Goal: Task Accomplishment & Management: Complete application form

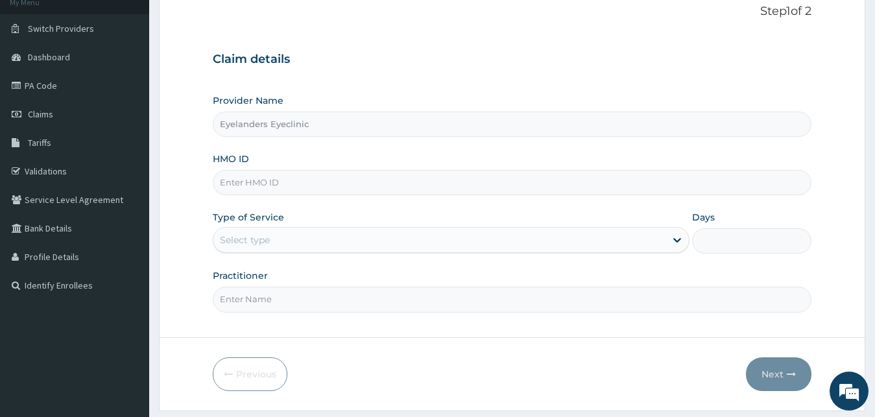
scroll to position [90, 0]
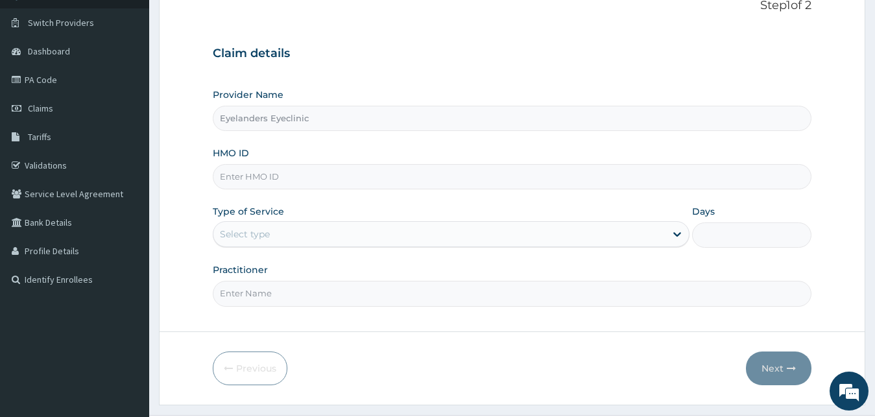
click at [444, 164] on div "HMO ID" at bounding box center [512, 168] width 599 height 43
click at [398, 177] on input "HMO ID" at bounding box center [512, 176] width 599 height 25
type input "CNX/10009/A"
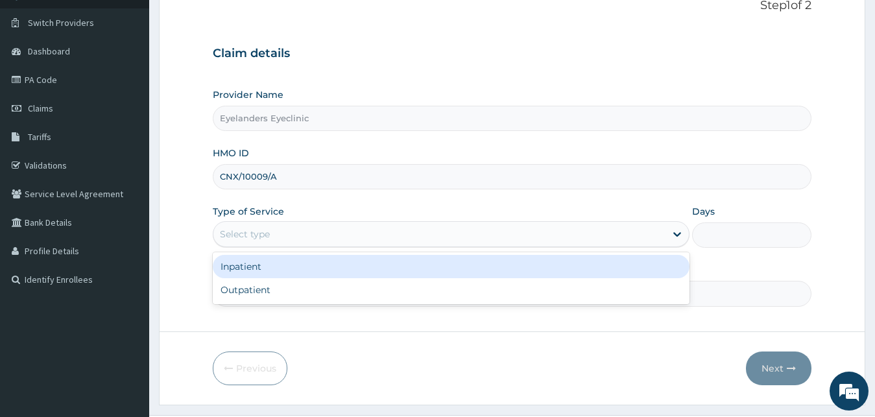
click at [324, 290] on div "Outpatient" at bounding box center [451, 289] width 477 height 23
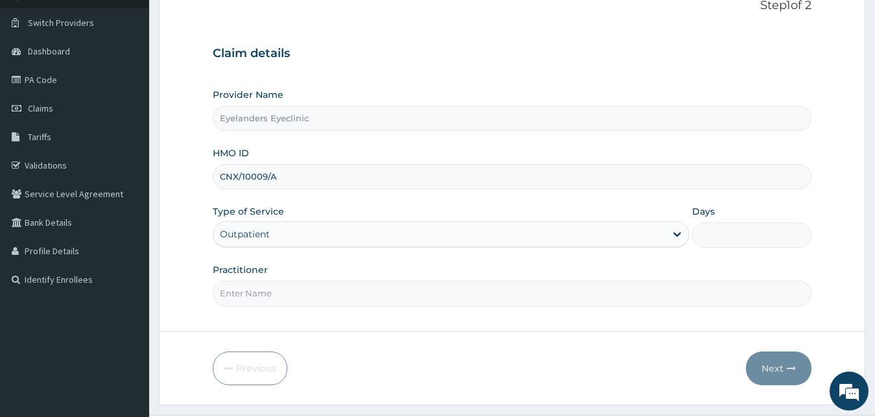
type input "1"
click at [360, 290] on input "Practitioner" at bounding box center [512, 293] width 599 height 25
type input "Dr. Steph"
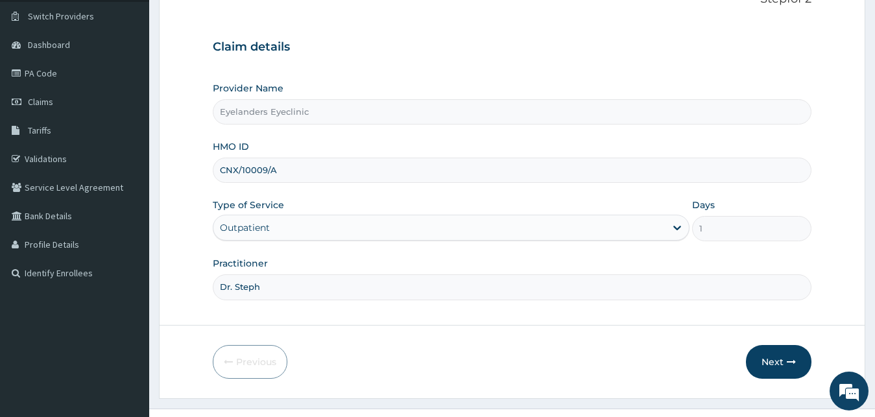
scroll to position [121, 0]
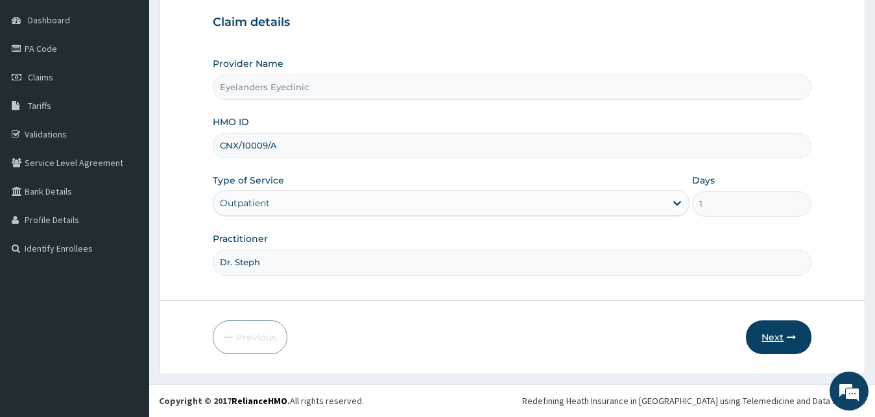
click at [772, 335] on button "Next" at bounding box center [778, 337] width 65 height 34
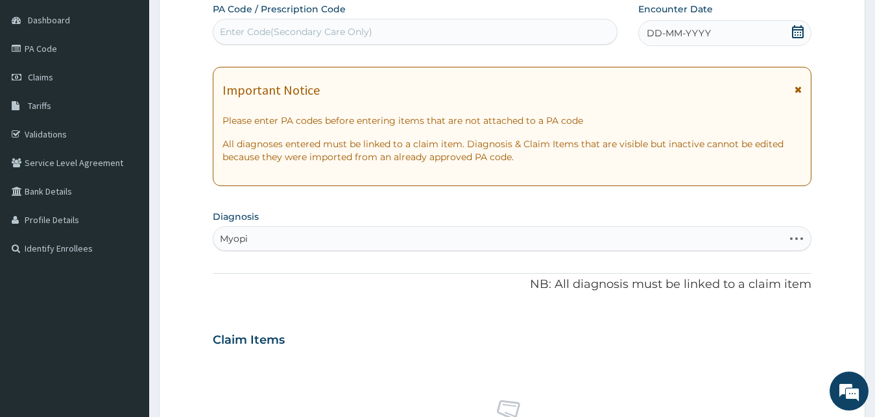
type input "[MEDICAL_DATA]"
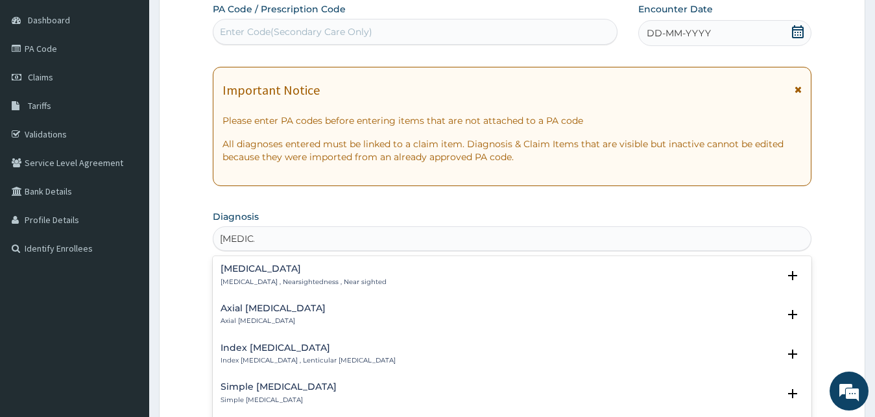
click at [298, 274] on div "Myopia Myopia , Nearsightedness , Near sighted" at bounding box center [303, 275] width 166 height 23
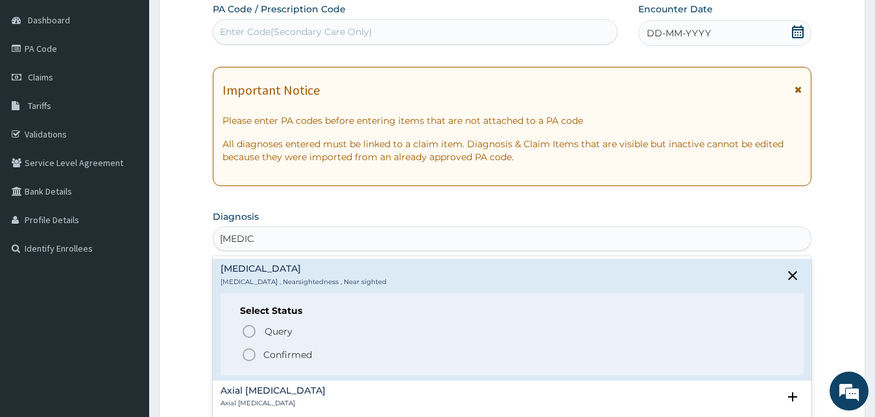
click at [250, 354] on icon "status option filled" at bounding box center [249, 355] width 16 height 16
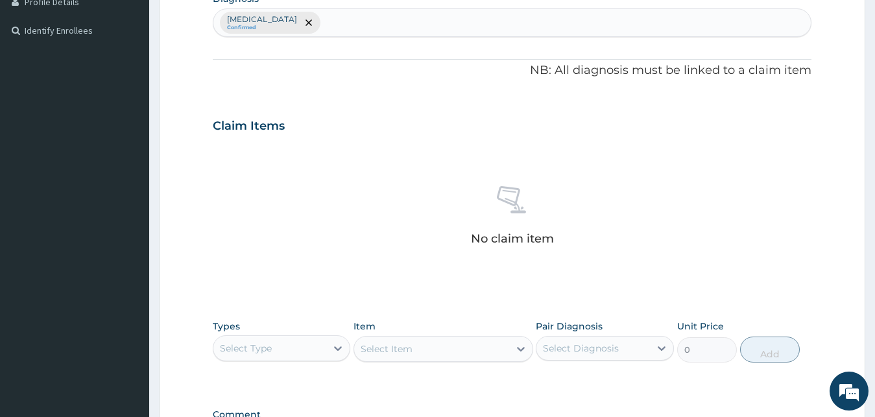
scroll to position [400, 0]
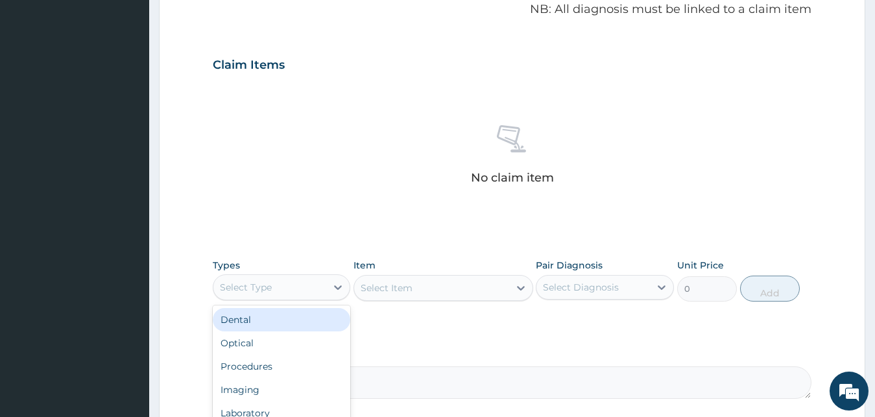
click at [265, 340] on div "Optical" at bounding box center [282, 342] width 138 height 23
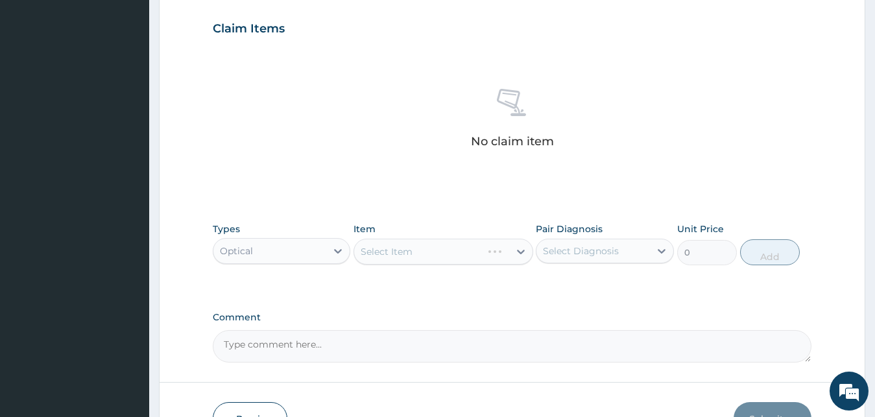
scroll to position [476, 0]
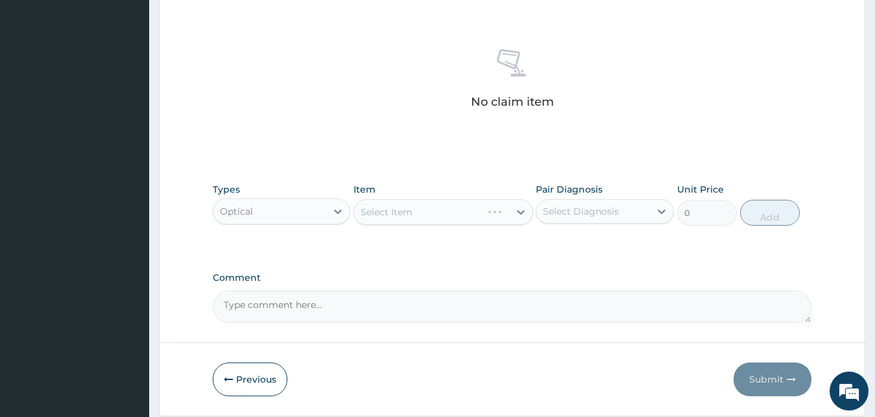
click at [464, 207] on div "Select Item" at bounding box center [418, 212] width 128 height 21
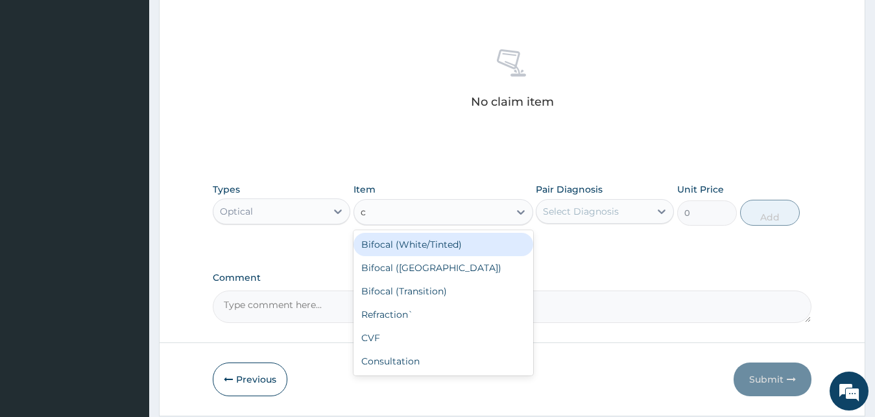
type input "co"
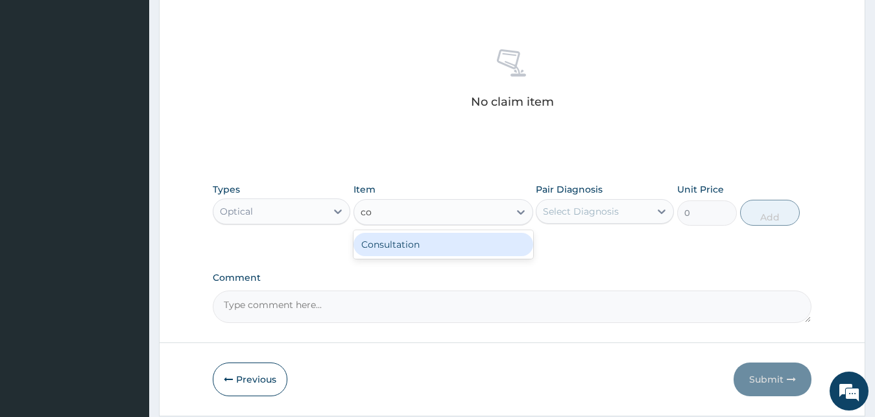
click at [441, 246] on div "Consultation" at bounding box center [443, 244] width 180 height 23
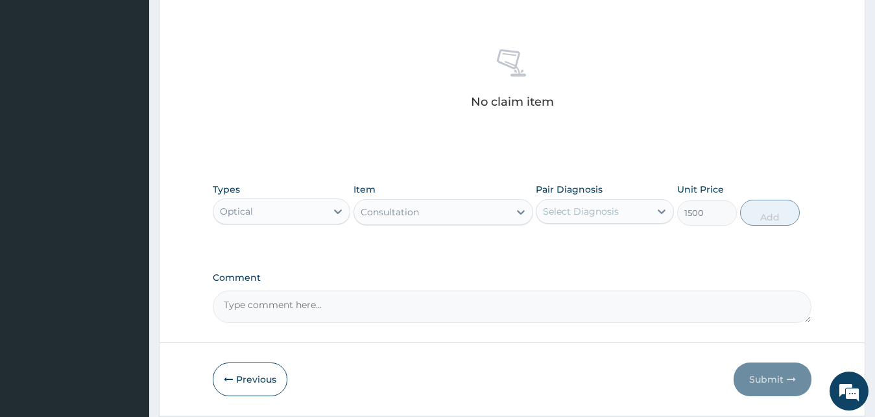
type input "1500"
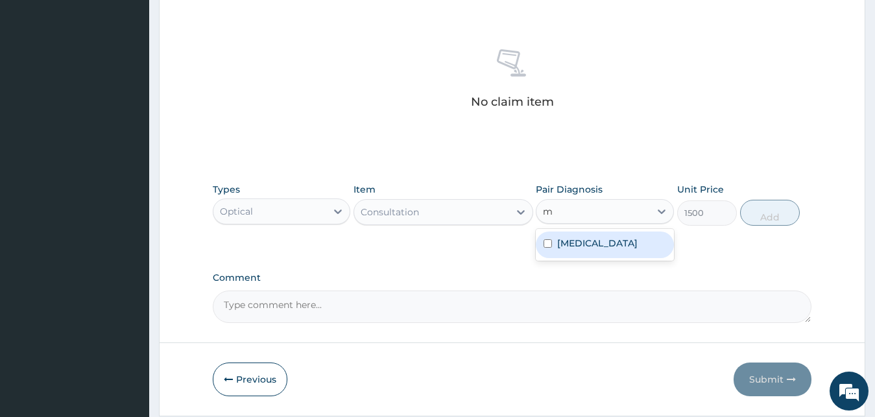
type input "my"
click at [595, 253] on div "[MEDICAL_DATA]" at bounding box center [605, 244] width 138 height 27
checkbox input "true"
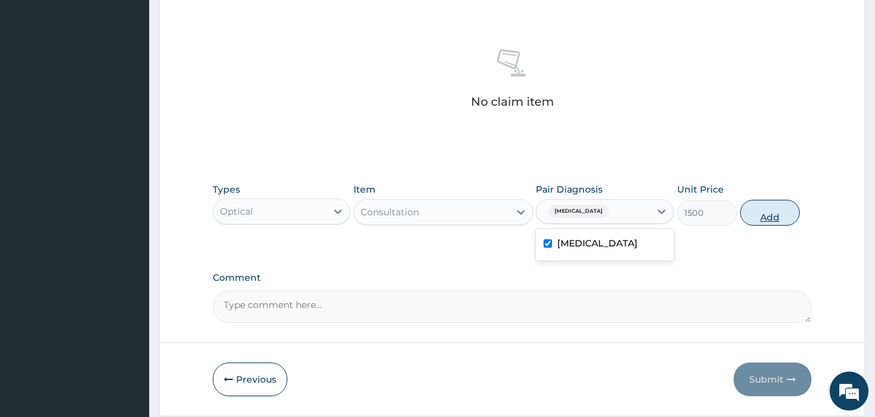
click at [764, 217] on button "Add" at bounding box center [770, 213] width 60 height 26
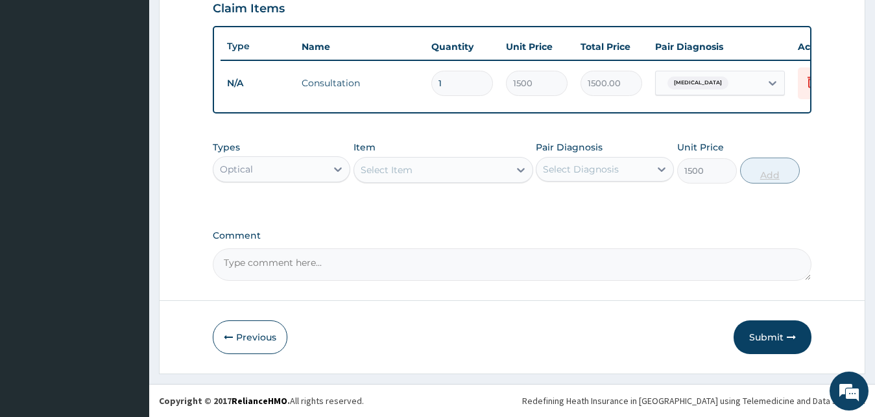
scroll to position [468, 0]
type input "0"
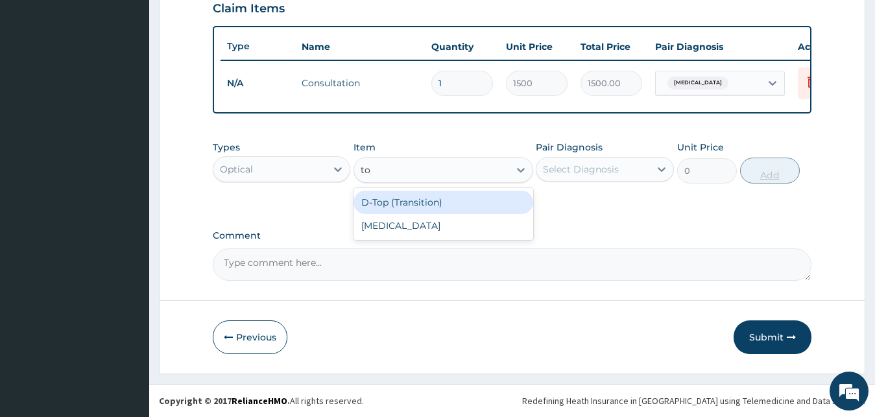
type input "ton"
click at [444, 207] on div "[MEDICAL_DATA]" at bounding box center [443, 202] width 180 height 23
type input "1000"
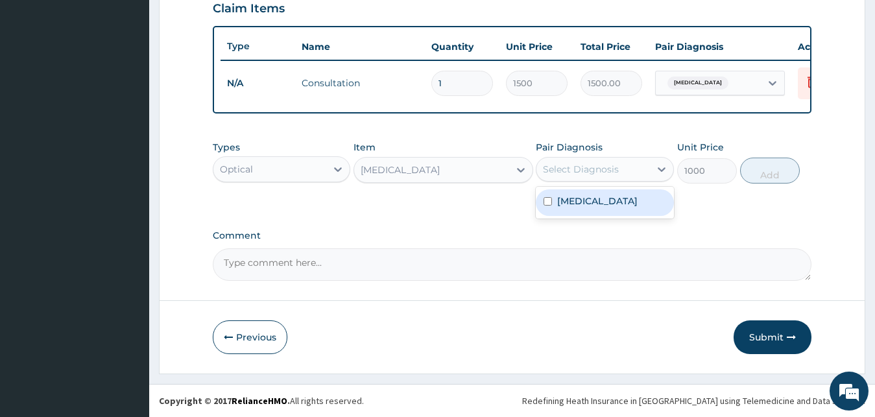
click at [587, 200] on label "[MEDICAL_DATA]" at bounding box center [597, 201] width 80 height 13
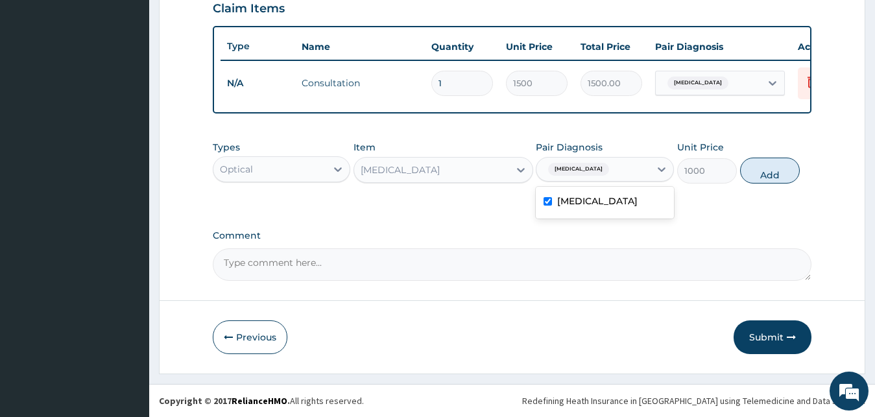
checkbox input "true"
click at [776, 165] on button "Add" at bounding box center [770, 171] width 60 height 26
type input "0"
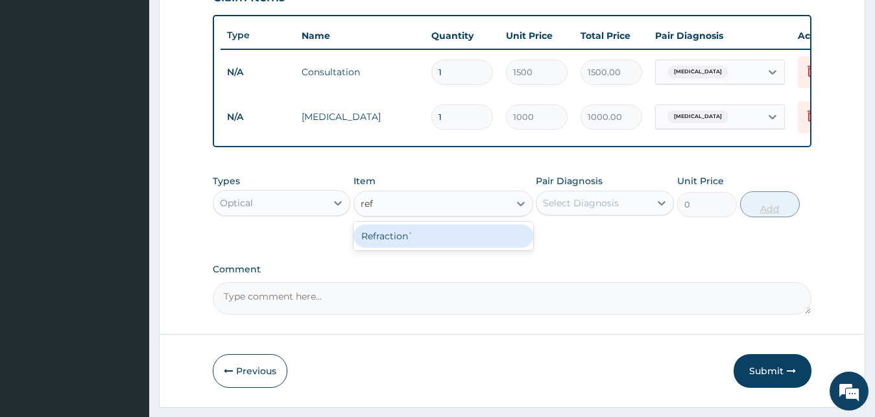
type input "refr"
click at [435, 248] on div "Refraction`" at bounding box center [443, 235] width 180 height 23
type input "2000"
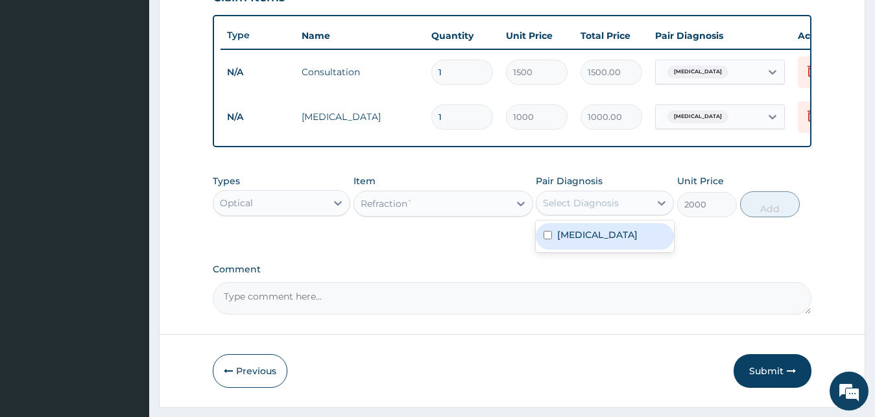
click at [587, 250] on div "[MEDICAL_DATA]" at bounding box center [605, 236] width 138 height 27
checkbox input "true"
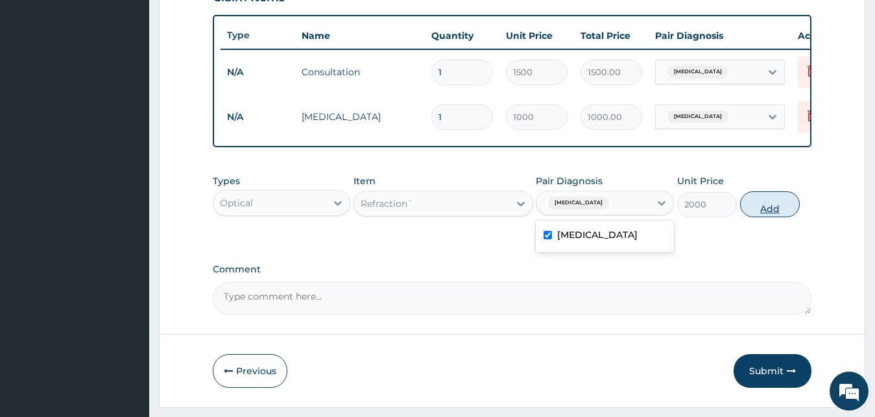
click at [769, 217] on button "Add" at bounding box center [770, 204] width 60 height 26
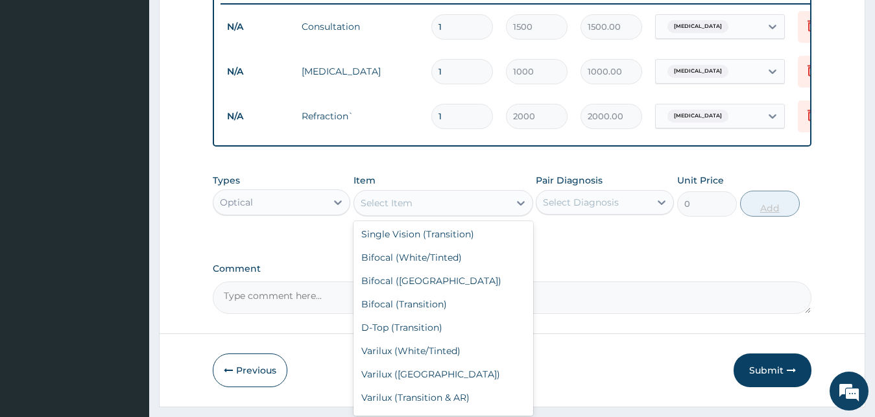
scroll to position [137, 0]
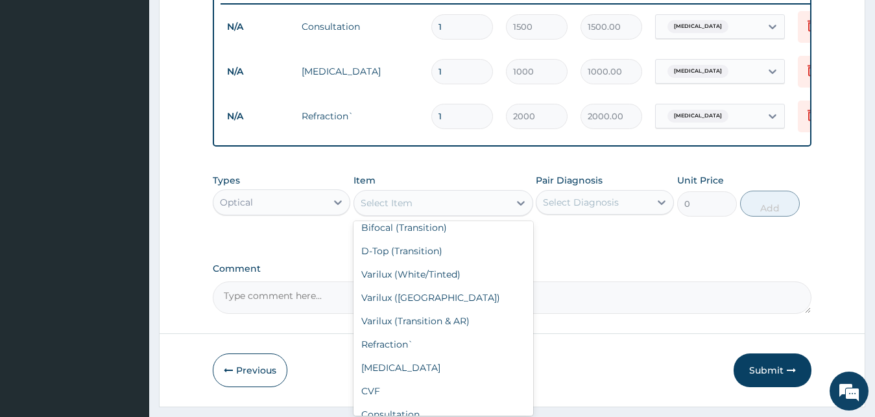
click at [458, 318] on div "Varilux (Transition & AR)" at bounding box center [443, 320] width 180 height 23
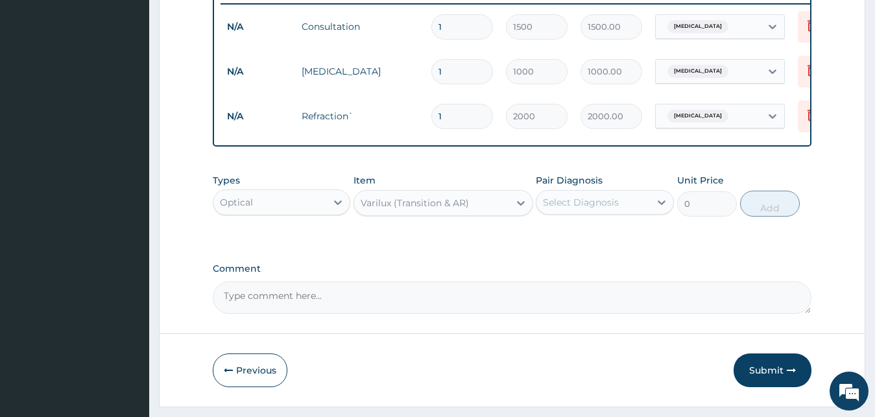
type input "21000"
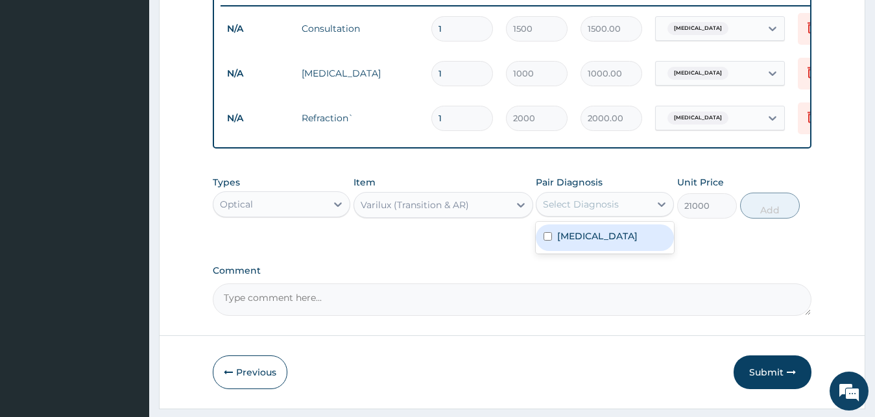
click at [591, 251] on div "[MEDICAL_DATA]" at bounding box center [605, 237] width 138 height 27
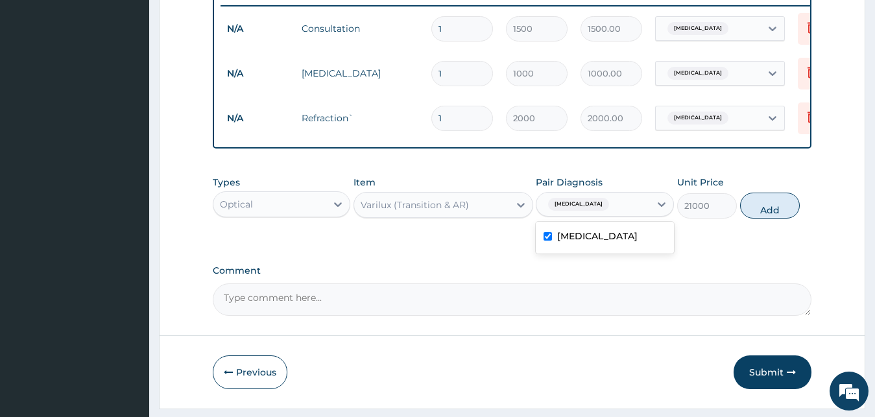
checkbox input "true"
click at [555, 297] on textarea "Comment" at bounding box center [512, 299] width 599 height 32
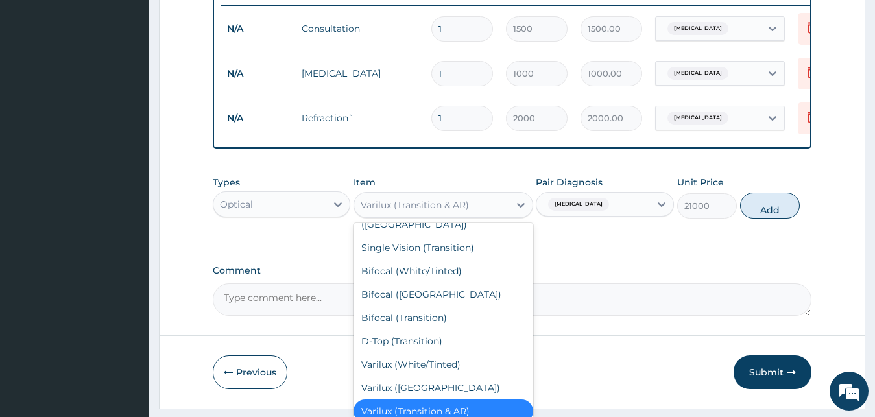
scroll to position [0, 0]
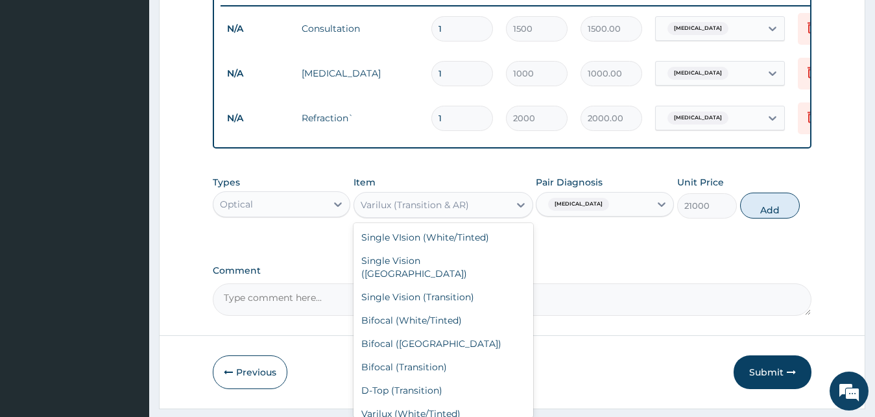
click at [464, 249] on div "Single VIsion (White/Tinted)" at bounding box center [443, 237] width 180 height 23
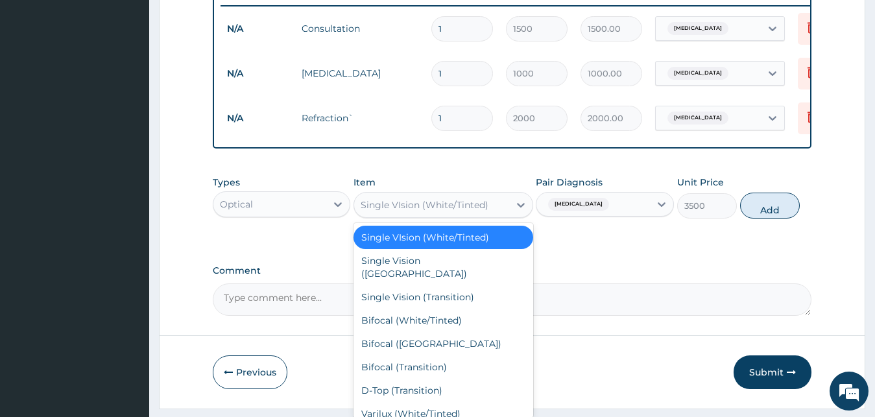
click at [427, 270] on div "Single Vision ([GEOGRAPHIC_DATA])" at bounding box center [443, 267] width 180 height 36
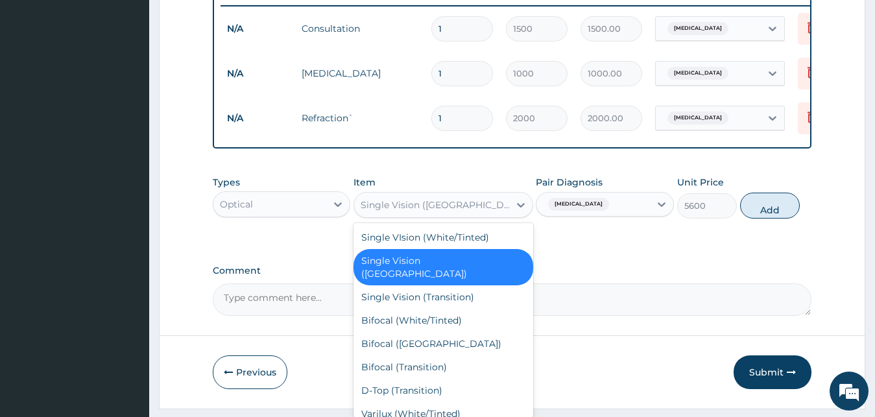
click at [409, 290] on div "Single Vision (Transition)" at bounding box center [443, 296] width 180 height 23
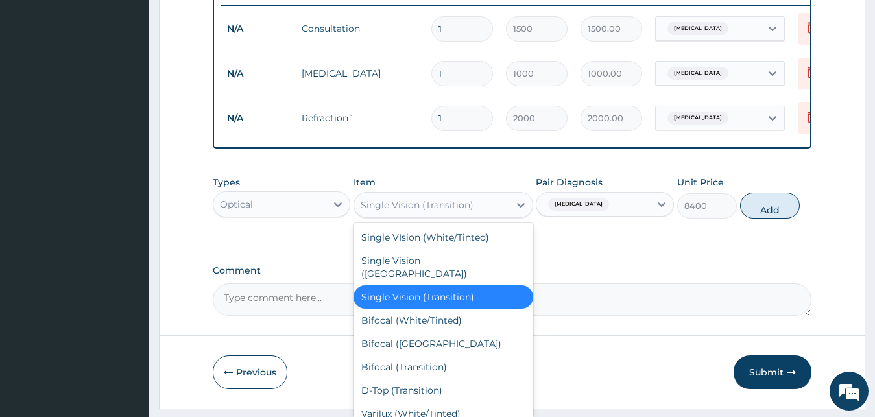
click at [422, 311] on div "Bifocal (White/Tinted)" at bounding box center [443, 320] width 180 height 23
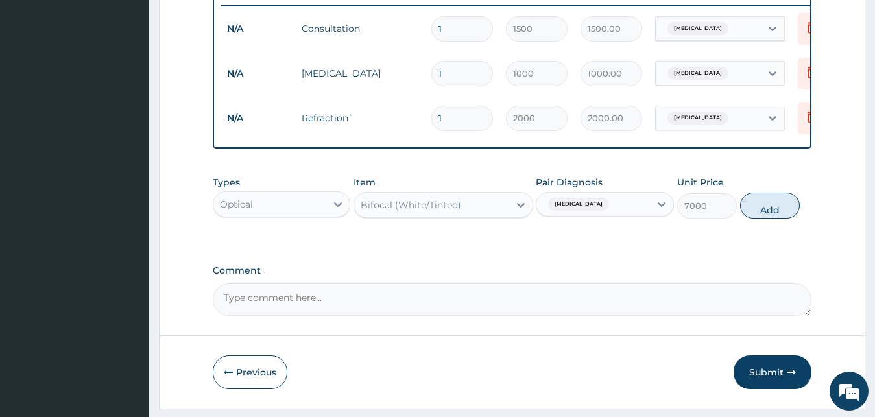
click at [444, 225] on div "Types Optical Item option Bifocal (White/Tinted), selected. Select is focused ,…" at bounding box center [512, 197] width 599 height 56
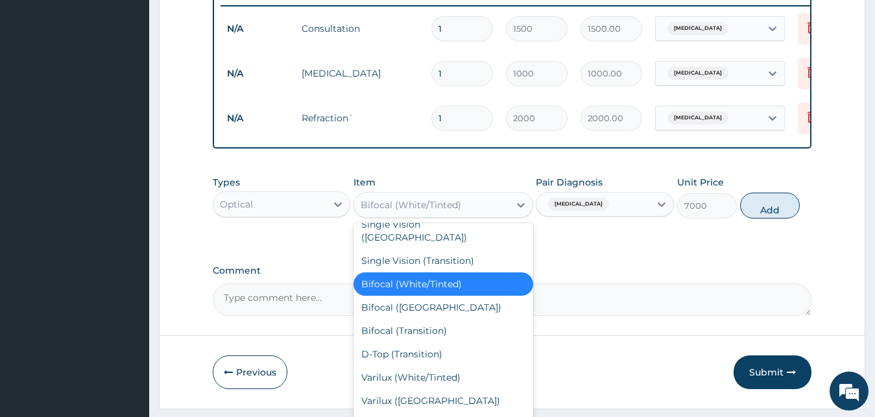
scroll to position [37, 0]
click at [408, 313] on div "Bifocal (AR)" at bounding box center [443, 306] width 180 height 23
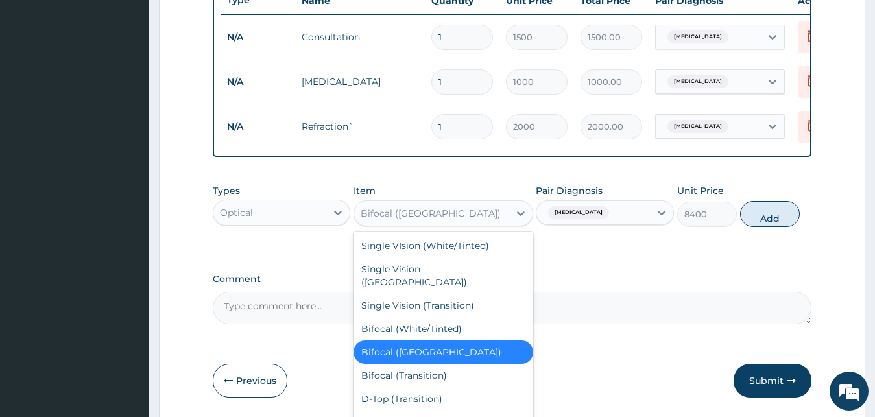
scroll to position [506, 0]
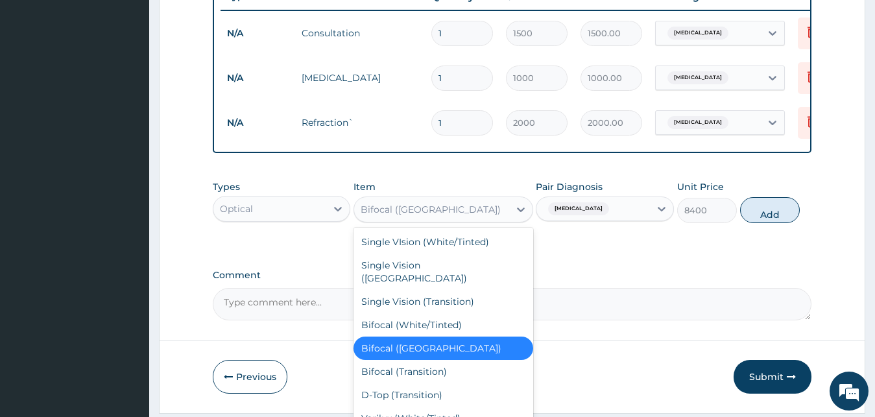
click at [462, 37] on input "1" at bounding box center [462, 33] width 62 height 25
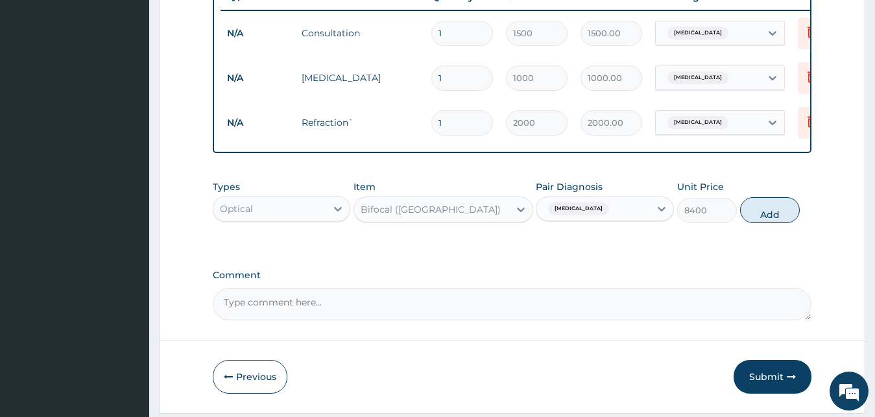
click at [463, 298] on div "Comment" at bounding box center [512, 295] width 599 height 51
click at [444, 230] on div "Types Optical Item Bifocal (AR) Pair Diagnosis Myopia Unit Price 8400 Add" at bounding box center [512, 202] width 599 height 56
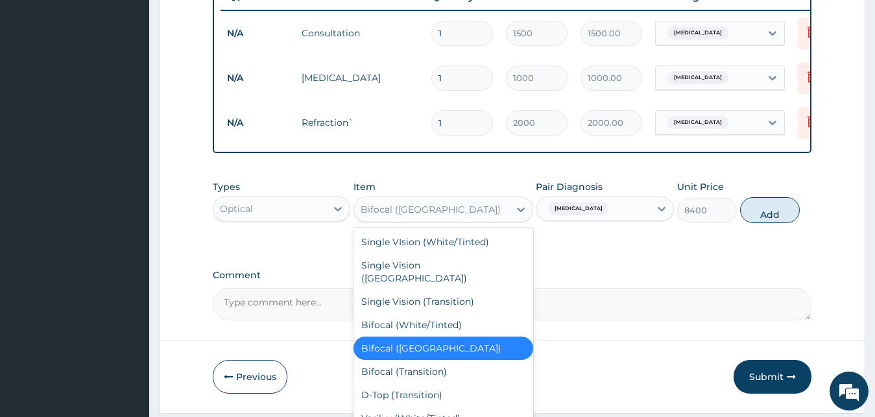
click at [420, 322] on div "Bifocal (White/Tinted)" at bounding box center [443, 324] width 180 height 23
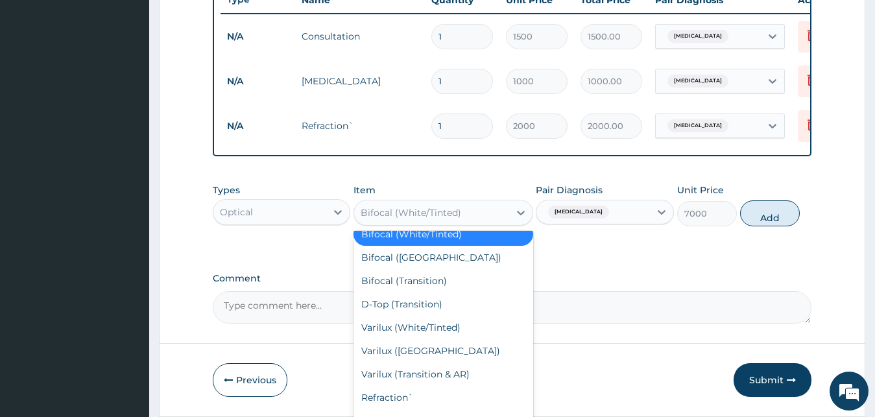
scroll to position [92, 0]
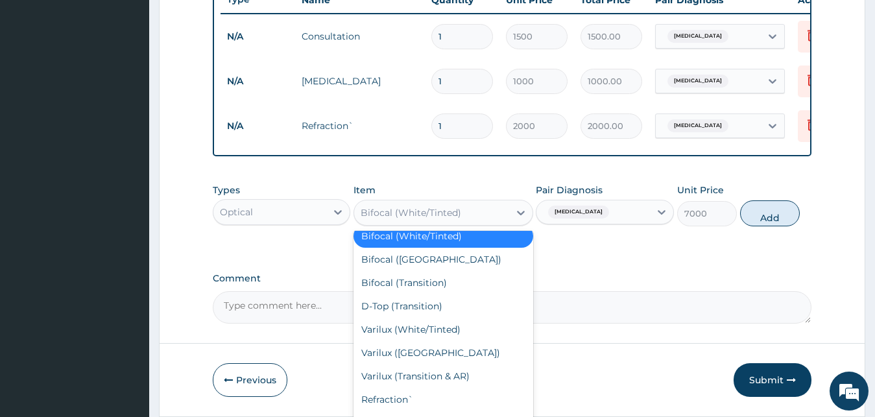
click at [421, 261] on div "Bifocal (AR)" at bounding box center [443, 259] width 180 height 23
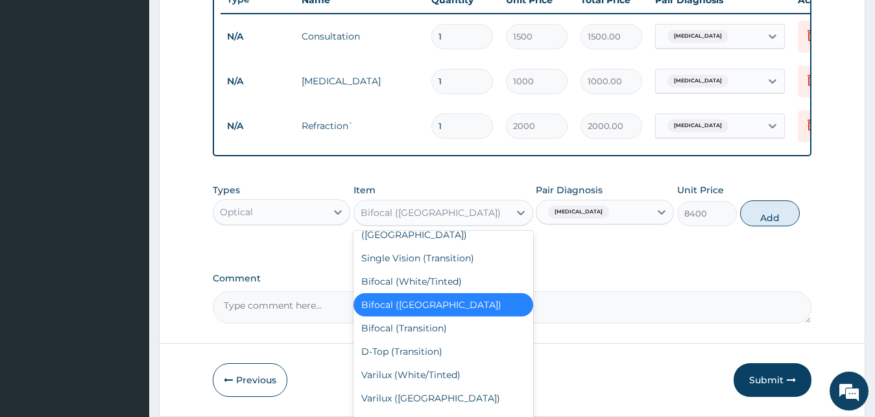
scroll to position [49, 0]
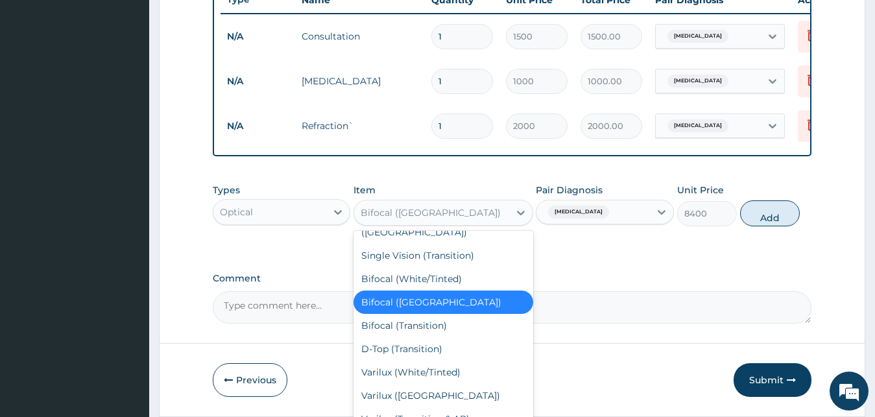
click at [432, 331] on div "Bifocal (Transition)" at bounding box center [443, 325] width 180 height 23
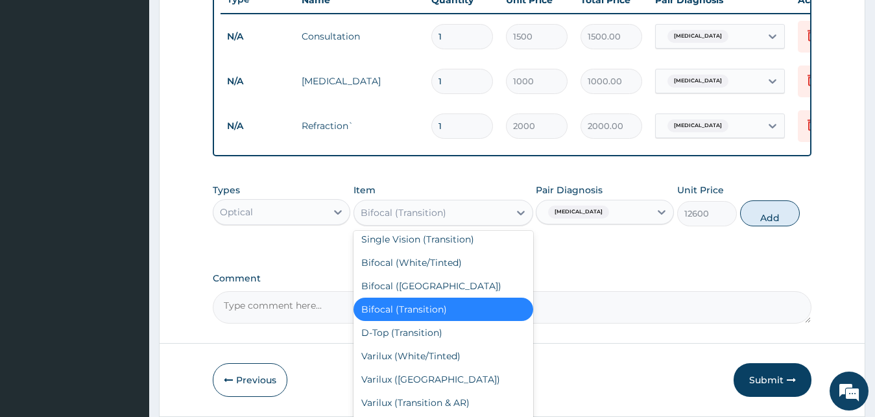
scroll to position [65, 0]
click at [433, 337] on div "D-Top (Transition)" at bounding box center [443, 333] width 180 height 23
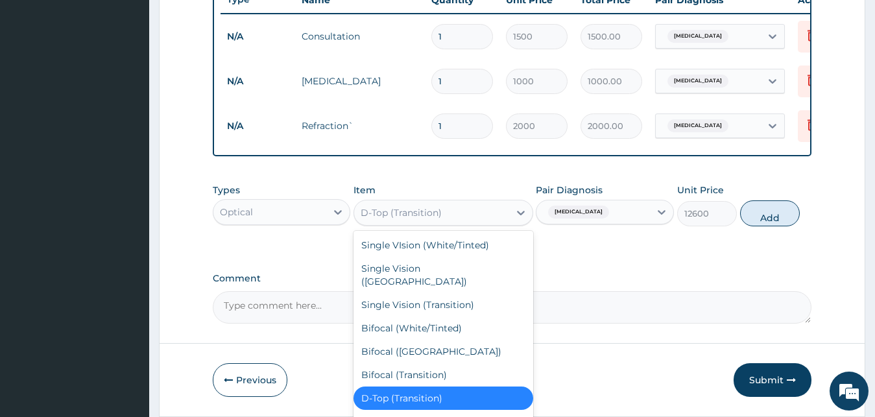
scroll to position [137, 0]
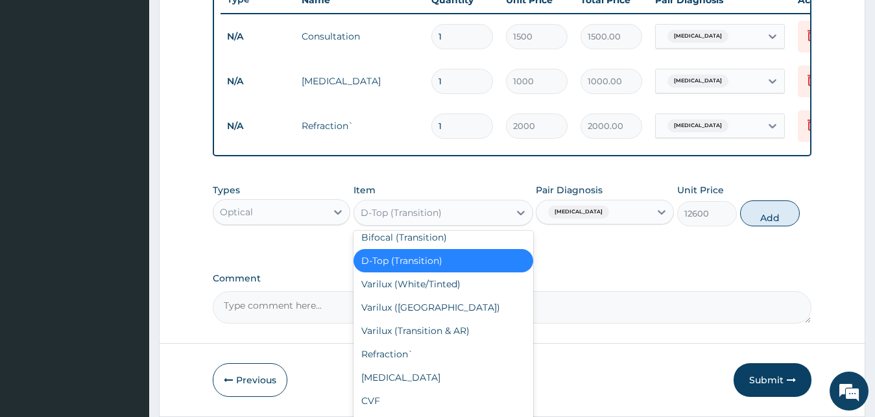
click at [427, 296] on div "Varilux (AR)" at bounding box center [443, 307] width 180 height 23
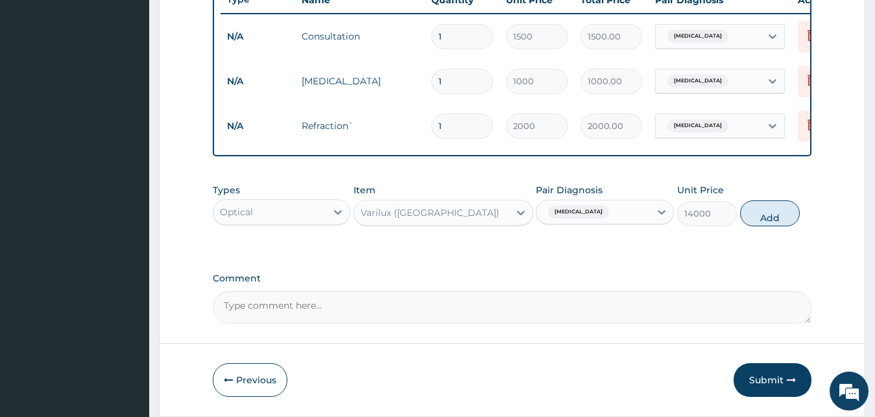
click at [457, 203] on div "Item option Varilux (AR), selected. Select is focused ,type to refine list, pre…" at bounding box center [443, 205] width 180 height 43
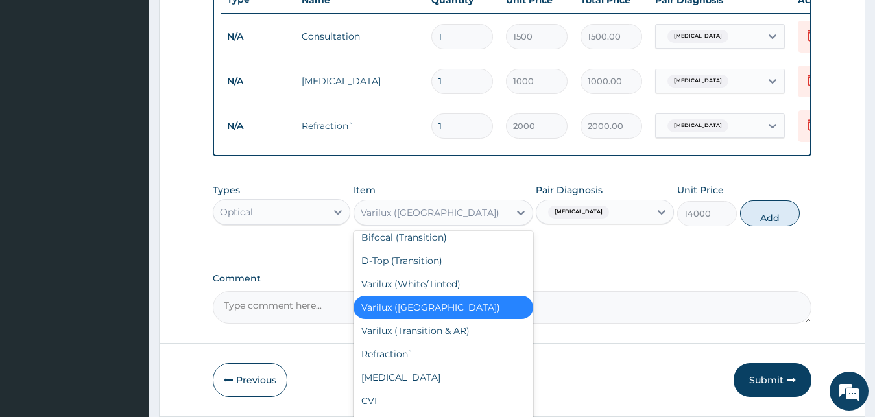
click at [439, 326] on div "Varilux (Transition & AR)" at bounding box center [443, 330] width 180 height 23
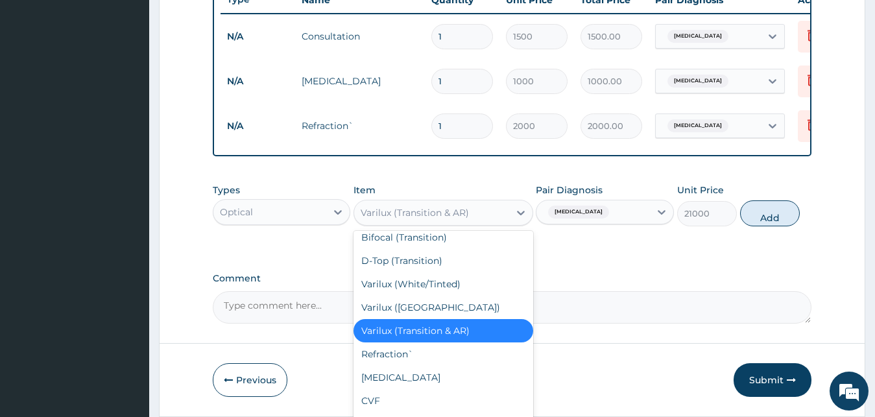
click at [405, 353] on div "Refraction`" at bounding box center [443, 353] width 180 height 23
type input "0"
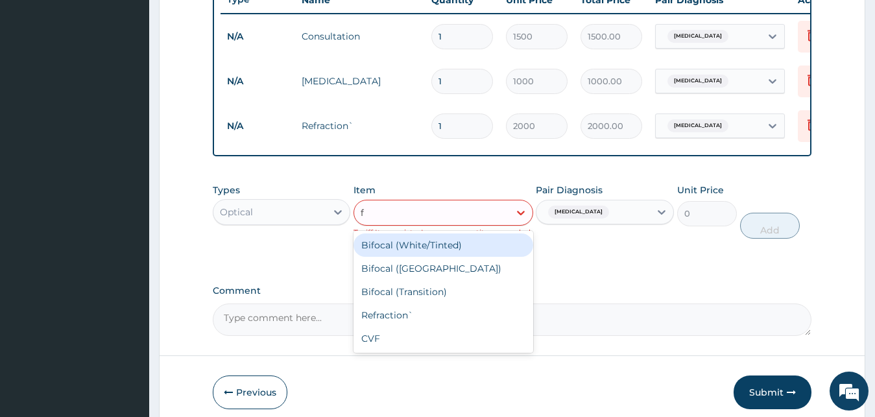
scroll to position [0, 0]
type input "f"
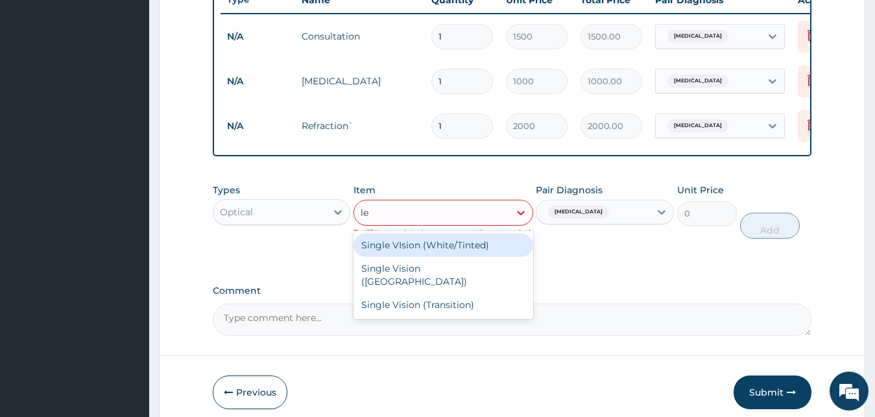
type input "l"
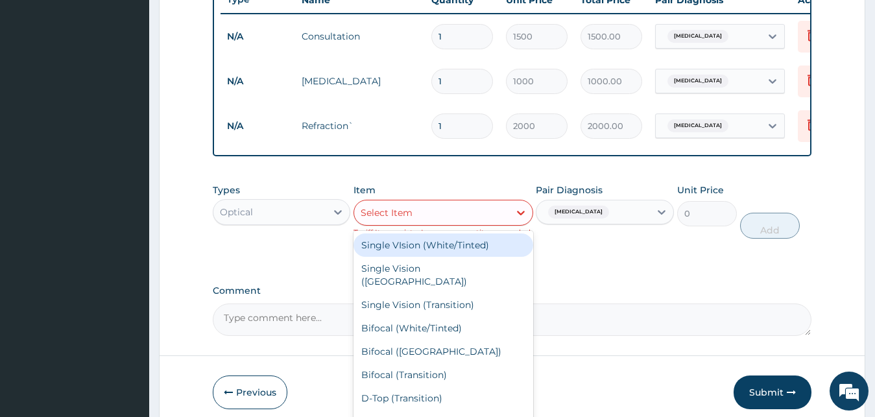
click at [471, 257] on div "Single VIsion (White/Tinted)" at bounding box center [443, 244] width 180 height 23
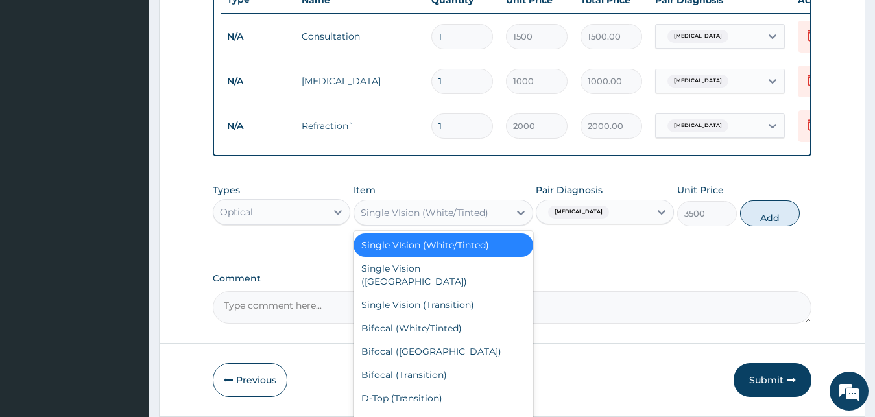
click at [406, 289] on div "Single Vision ([GEOGRAPHIC_DATA])" at bounding box center [443, 275] width 180 height 36
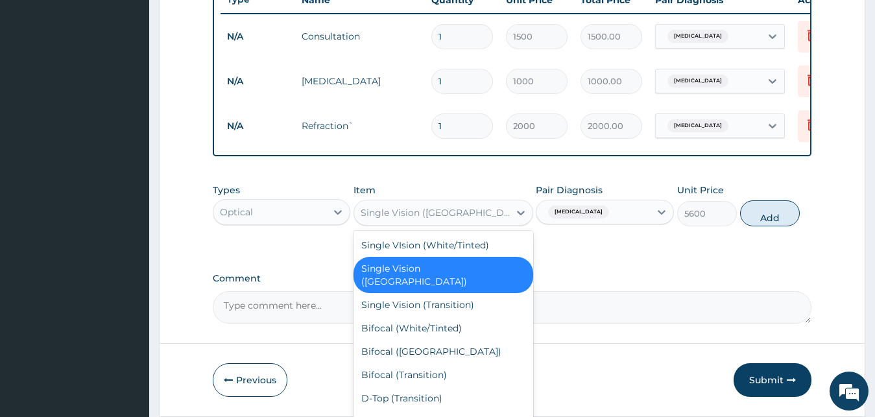
click at [397, 301] on div "Single Vision (Transition)" at bounding box center [443, 304] width 180 height 23
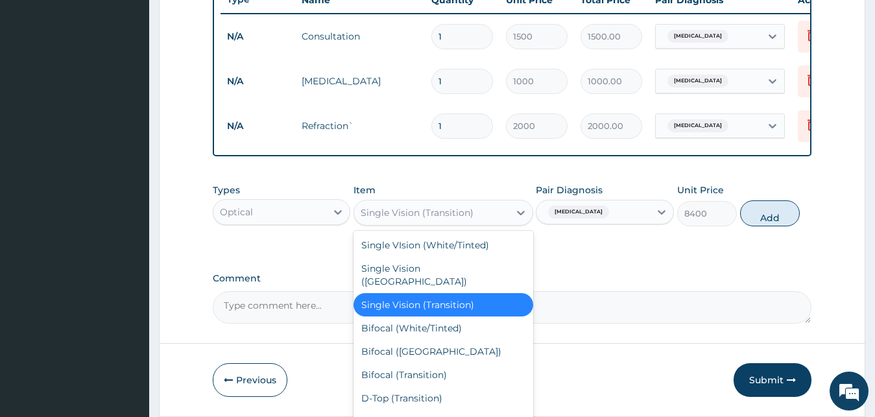
click at [437, 330] on div "Bifocal (White/Tinted)" at bounding box center [443, 327] width 180 height 23
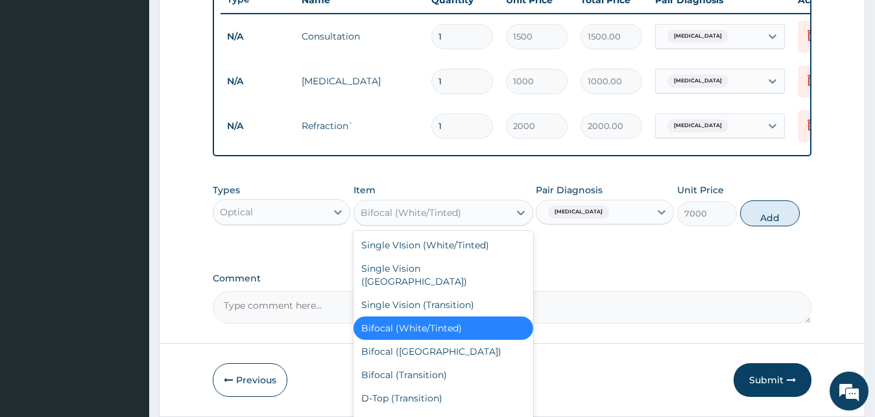
click at [445, 256] on div "Single VIsion (White/Tinted)" at bounding box center [443, 244] width 180 height 23
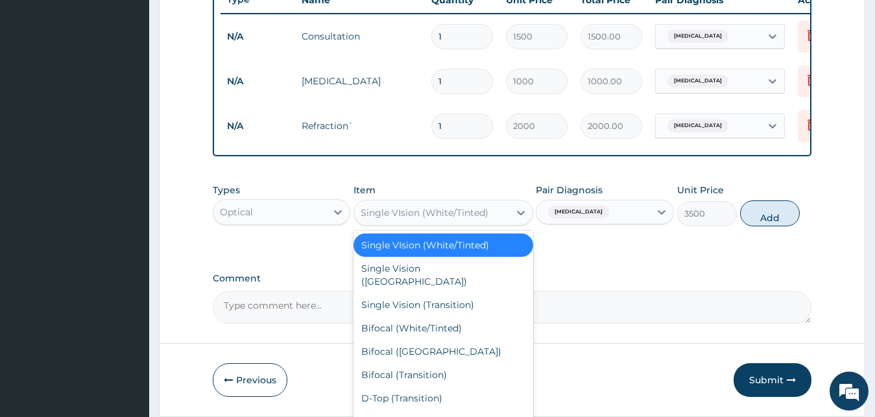
click at [436, 279] on div "Single Vision ([GEOGRAPHIC_DATA])" at bounding box center [443, 275] width 180 height 36
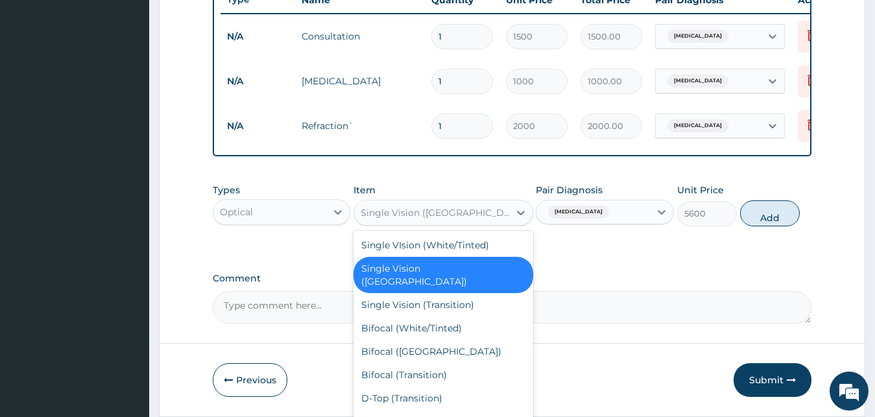
click at [425, 300] on div "Single Vision (Transition)" at bounding box center [443, 304] width 180 height 23
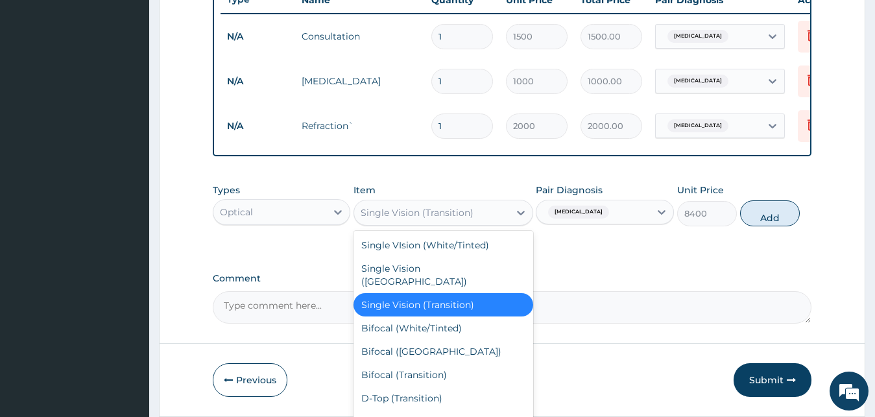
click at [423, 332] on div "Bifocal (White/Tinted)" at bounding box center [443, 327] width 180 height 23
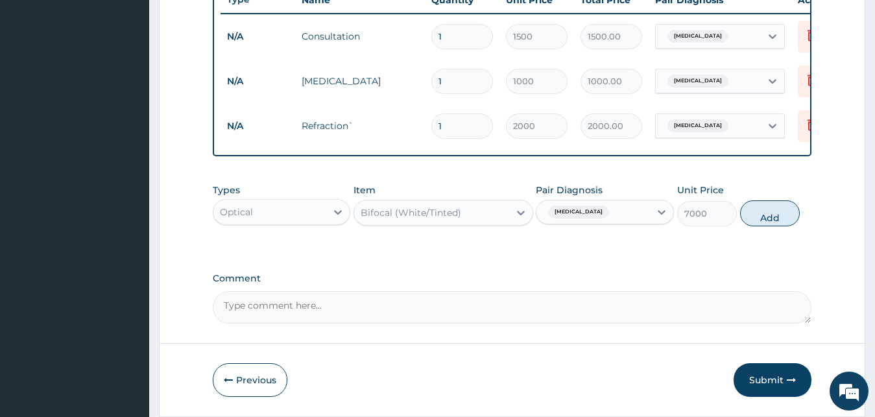
click at [458, 213] on div "Bifocal (White/Tinted)" at bounding box center [443, 213] width 180 height 26
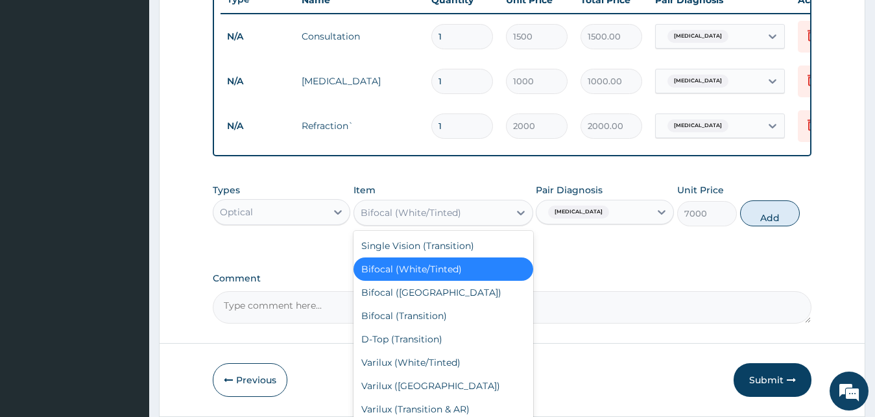
scroll to position [61, 0]
click at [414, 294] on div "Bifocal (AR)" at bounding box center [443, 290] width 180 height 23
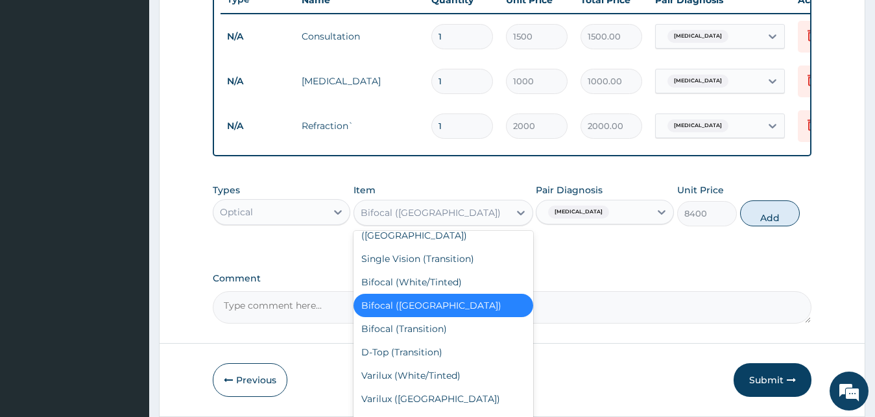
scroll to position [56, 0]
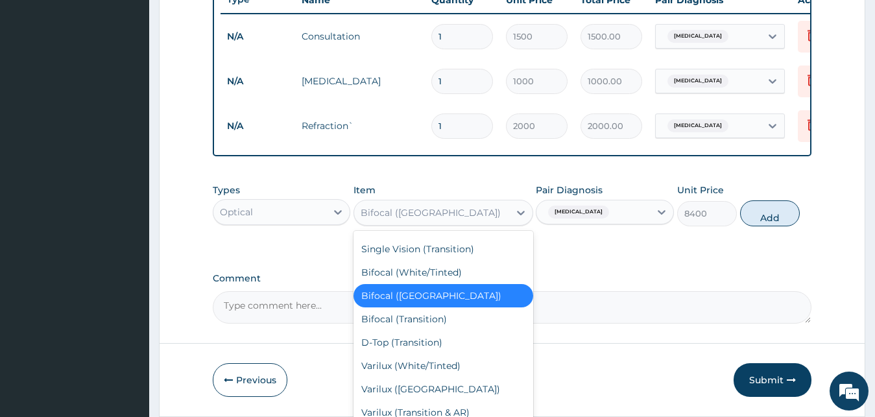
click at [429, 324] on div "Bifocal (Transition)" at bounding box center [443, 318] width 180 height 23
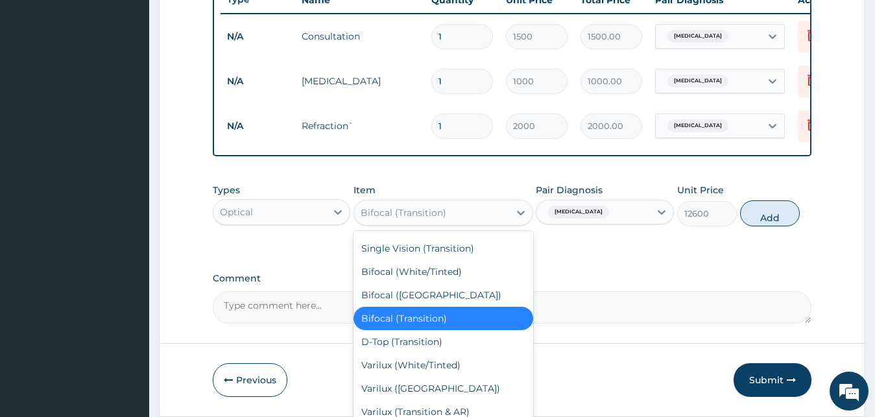
scroll to position [137, 0]
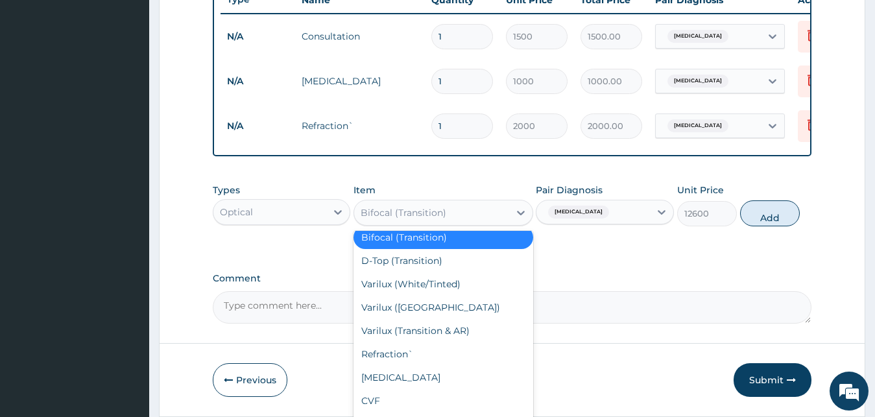
click at [447, 263] on div "D-Top (Transition)" at bounding box center [443, 260] width 180 height 23
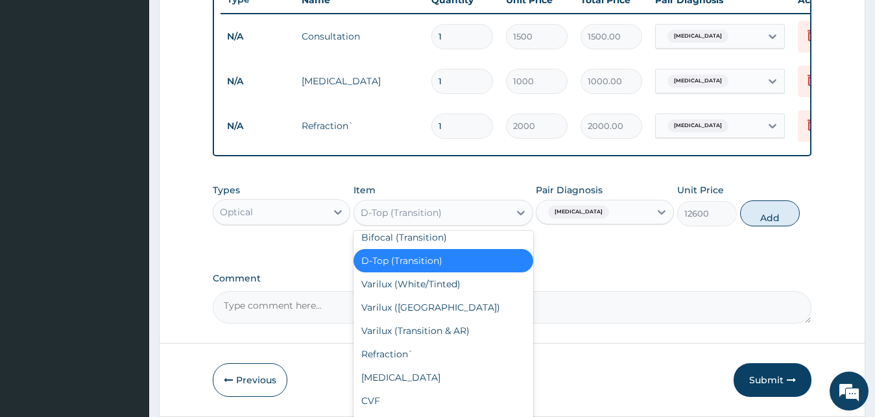
click at [449, 283] on div "Varilux (White/Tinted)" at bounding box center [443, 283] width 180 height 23
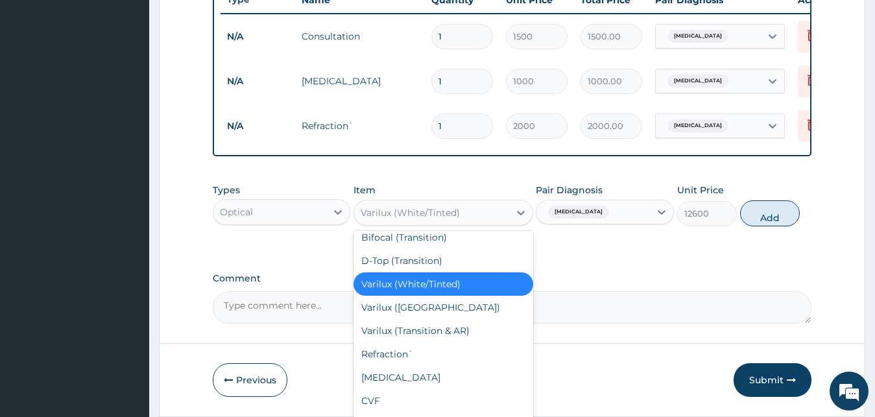
click at [431, 308] on div "Varilux (AR)" at bounding box center [443, 307] width 180 height 23
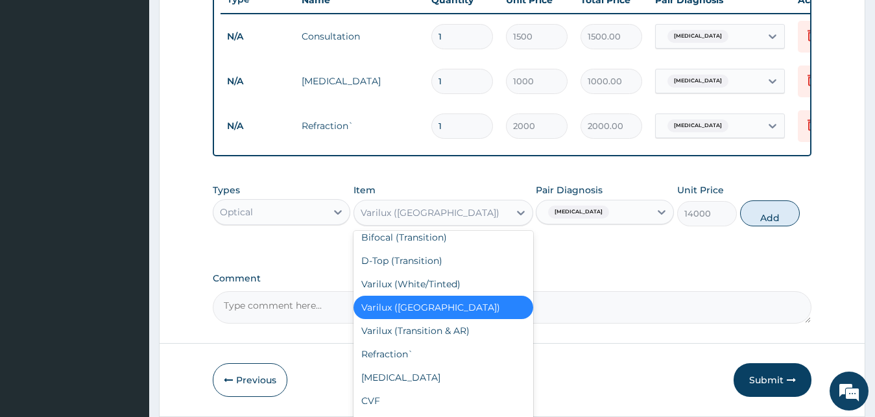
click at [435, 332] on div "Varilux (Transition & AR)" at bounding box center [443, 330] width 180 height 23
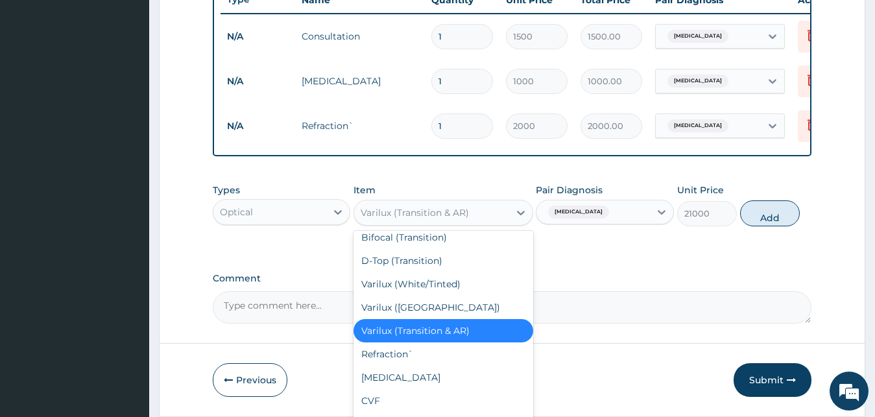
click at [405, 303] on div "Varilux (AR)" at bounding box center [443, 307] width 180 height 23
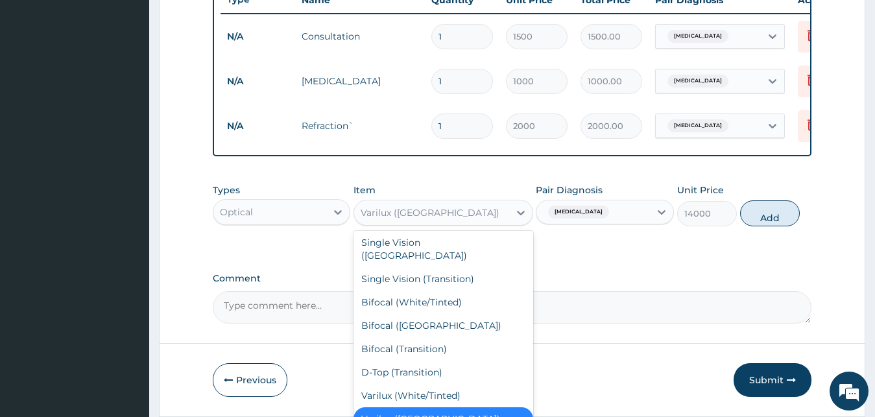
scroll to position [0, 0]
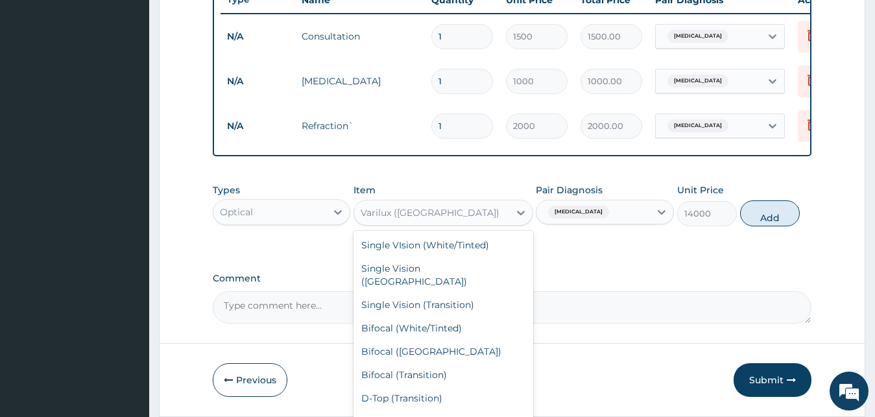
click at [445, 255] on div "Single VIsion (White/Tinted)" at bounding box center [443, 244] width 180 height 23
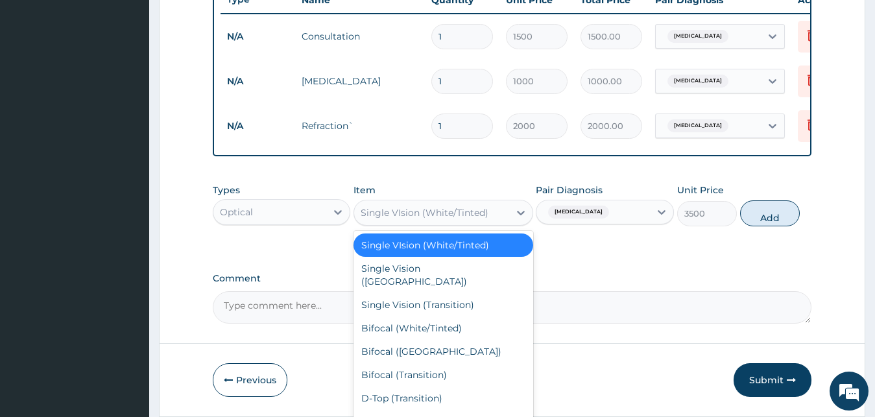
click at [446, 294] on div "Single Vision (Transition)" at bounding box center [443, 304] width 180 height 23
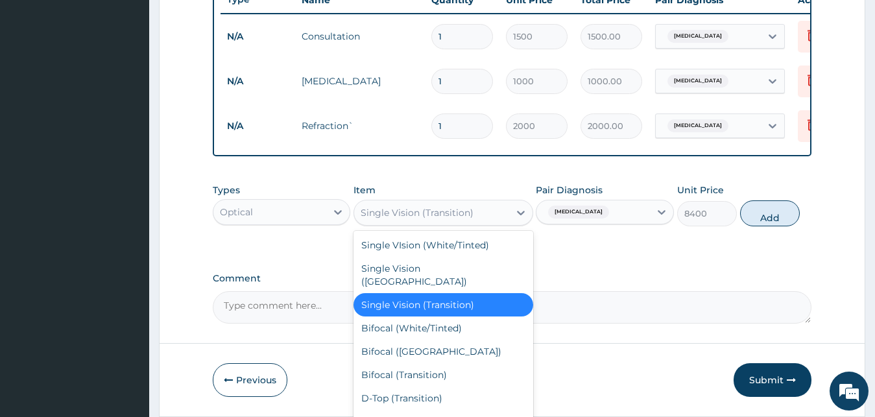
click at [440, 273] on div "Single Vision ([GEOGRAPHIC_DATA])" at bounding box center [443, 275] width 180 height 36
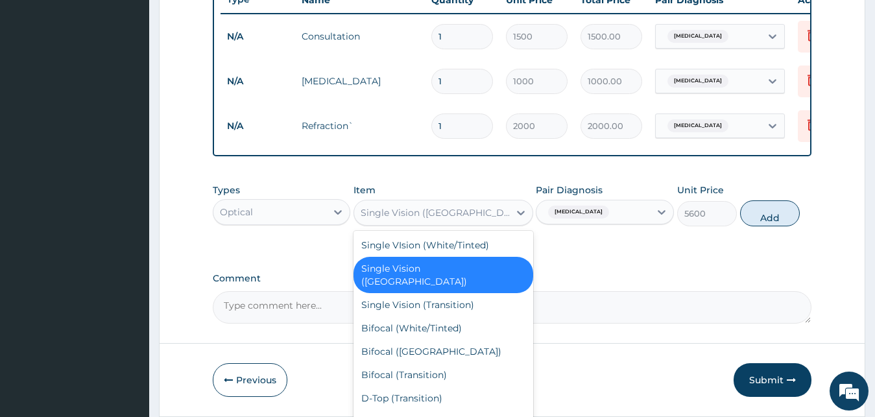
click at [447, 294] on div "Single Vision (Transition)" at bounding box center [443, 304] width 180 height 23
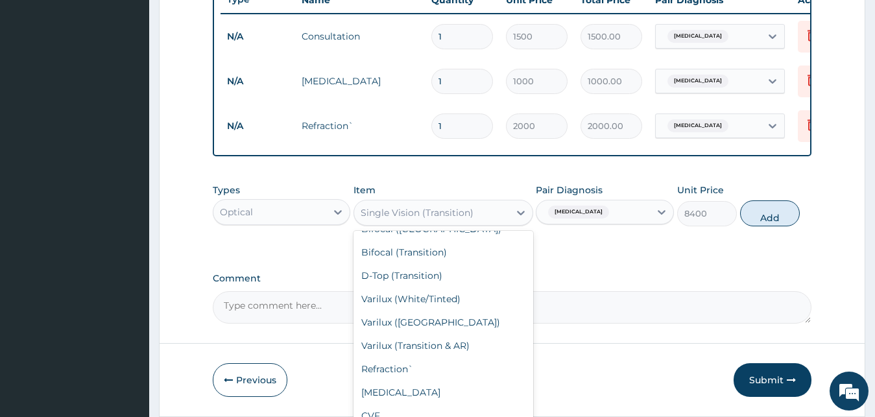
scroll to position [137, 0]
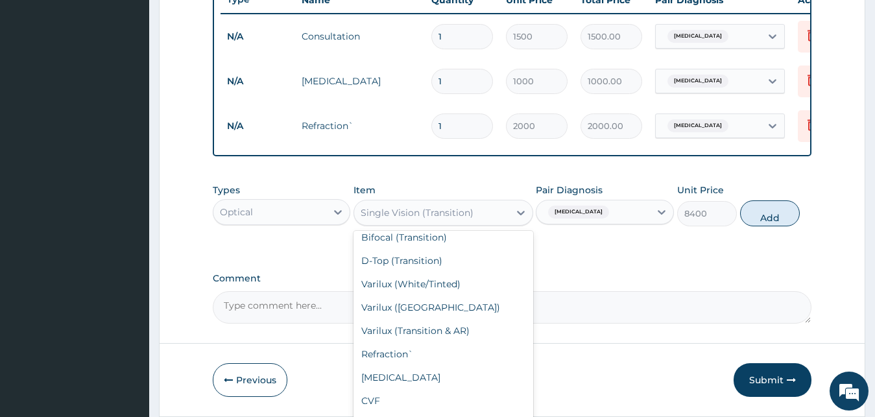
click at [416, 370] on div "[MEDICAL_DATA]" at bounding box center [443, 377] width 180 height 23
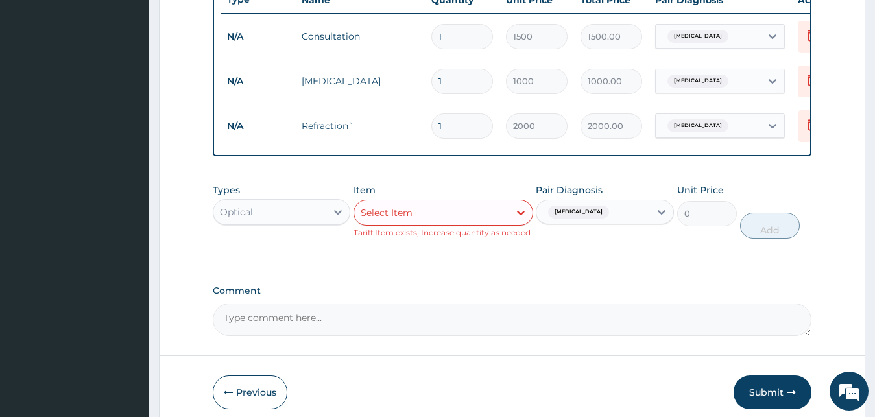
click at [436, 331] on textarea "Comment" at bounding box center [512, 319] width 599 height 32
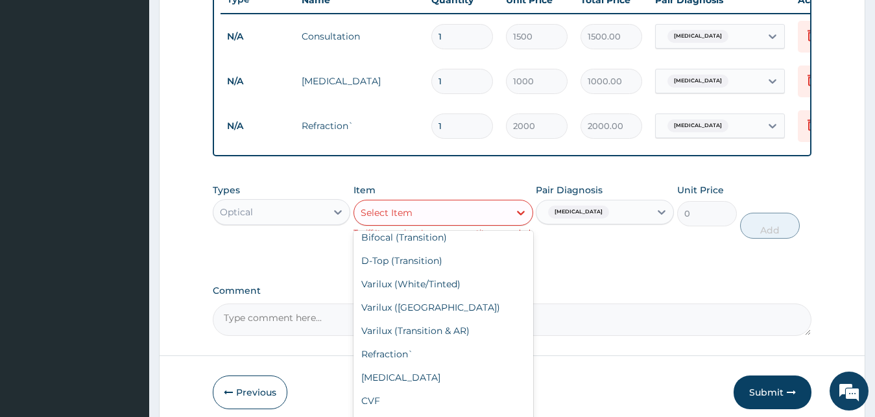
click at [423, 304] on div "Varilux (AR)" at bounding box center [443, 307] width 180 height 23
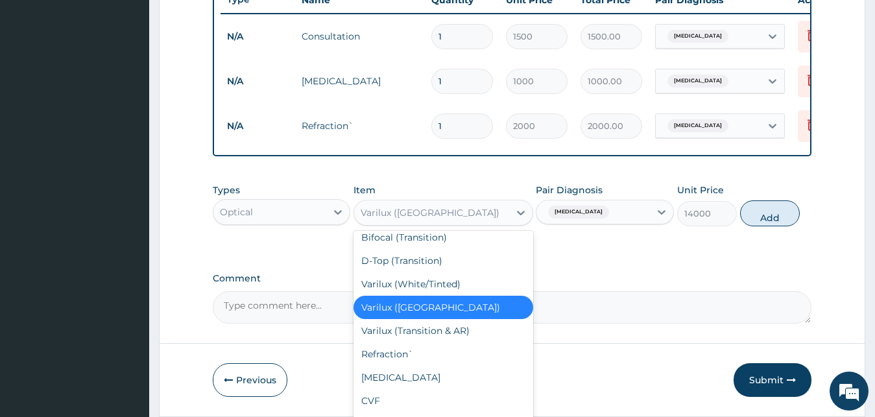
click at [451, 283] on div "Varilux (White/Tinted)" at bounding box center [443, 283] width 180 height 23
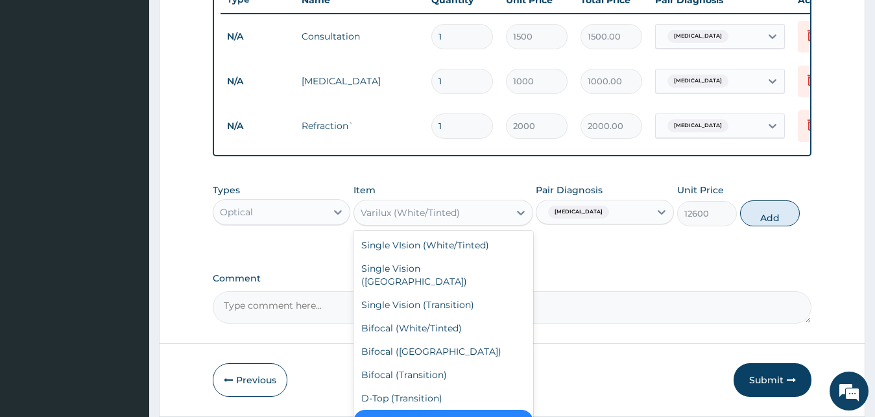
scroll to position [3, 0]
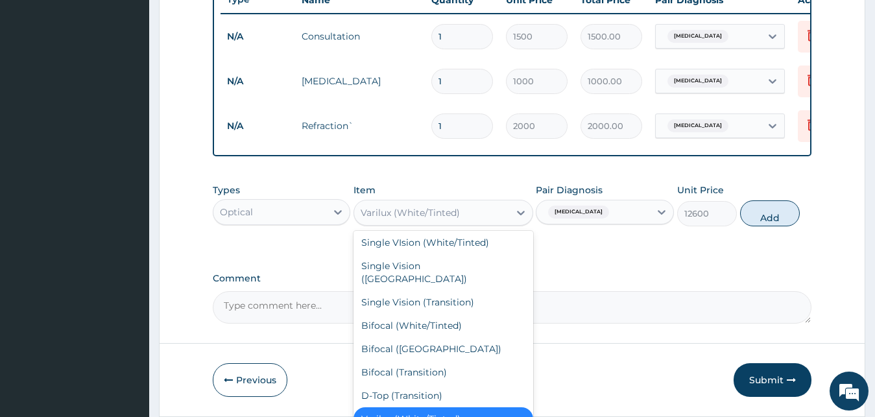
click at [422, 390] on div "D-Top (Transition)" at bounding box center [443, 395] width 180 height 23
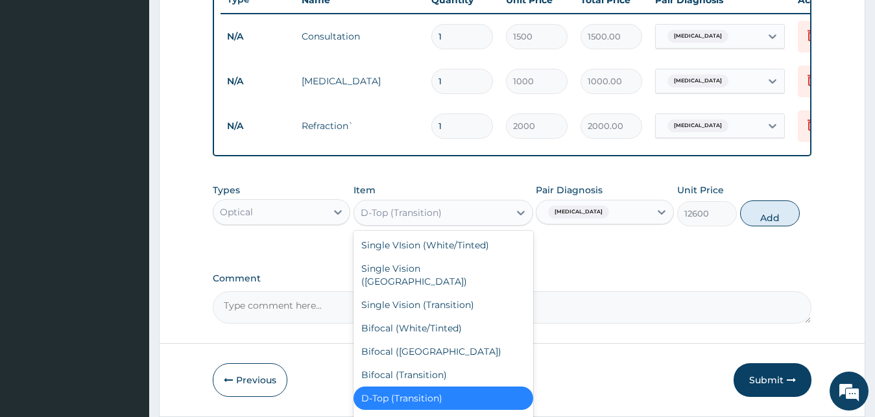
click at [417, 373] on div "Bifocal (Transition)" at bounding box center [443, 374] width 180 height 23
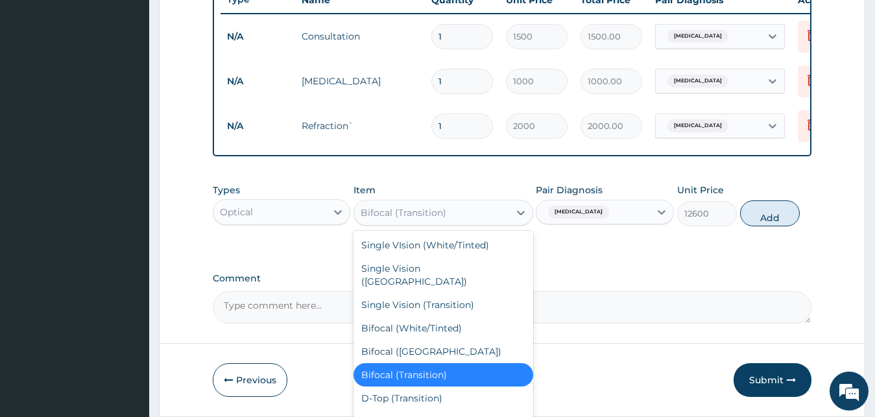
click at [407, 347] on div "Bifocal (AR)" at bounding box center [443, 351] width 180 height 23
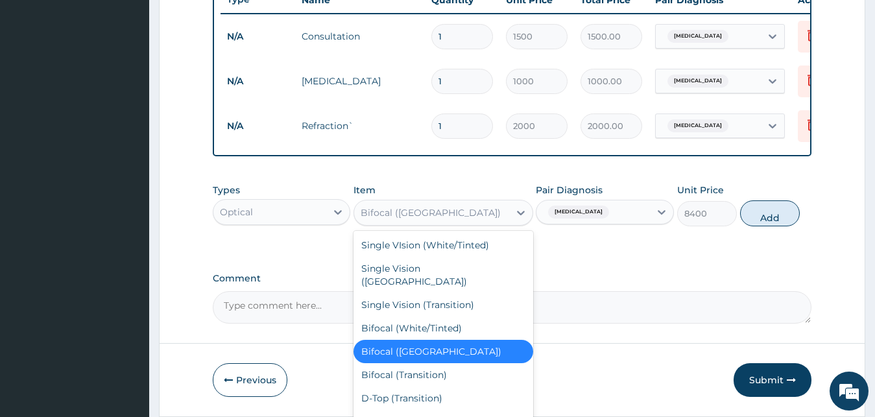
click at [437, 327] on div "Bifocal (White/Tinted)" at bounding box center [443, 327] width 180 height 23
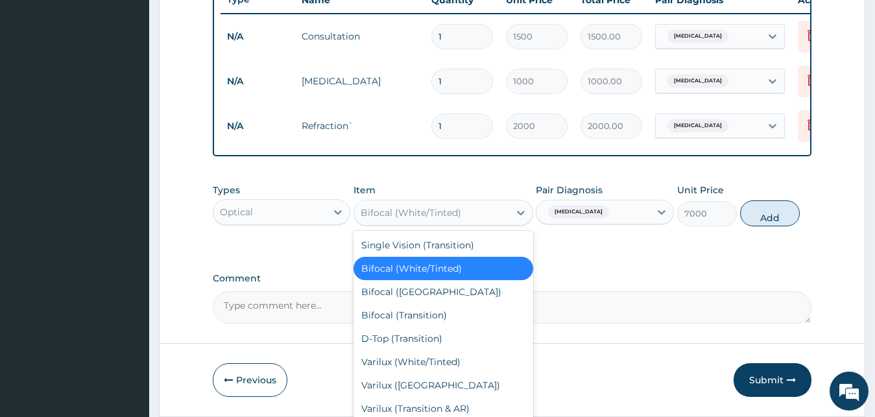
scroll to position [137, 0]
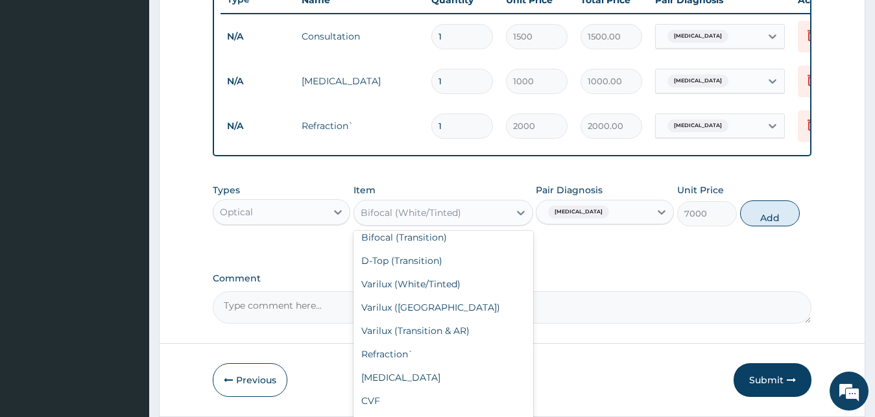
click at [427, 309] on div "Varilux (AR)" at bounding box center [443, 307] width 180 height 23
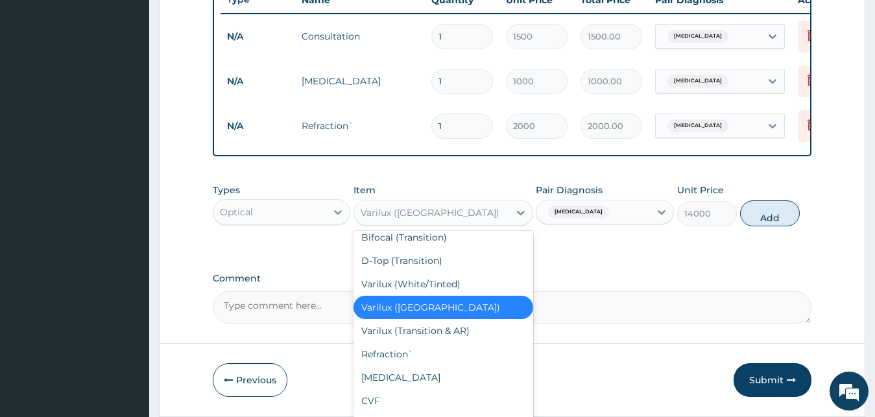
click at [449, 333] on div "Varilux (Transition & AR)" at bounding box center [443, 330] width 180 height 23
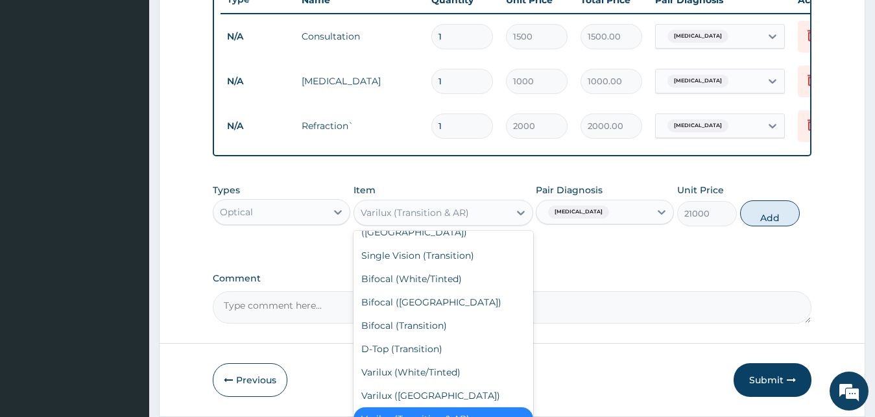
scroll to position [0, 0]
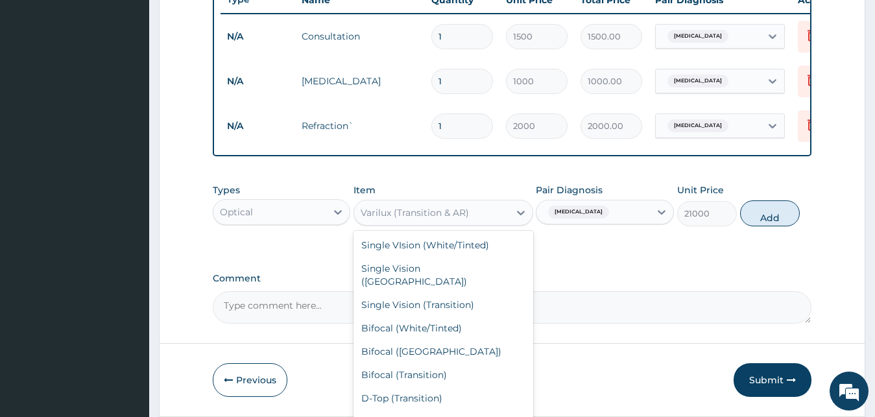
click at [443, 257] on div "Single VIsion (White/Tinted)" at bounding box center [443, 244] width 180 height 23
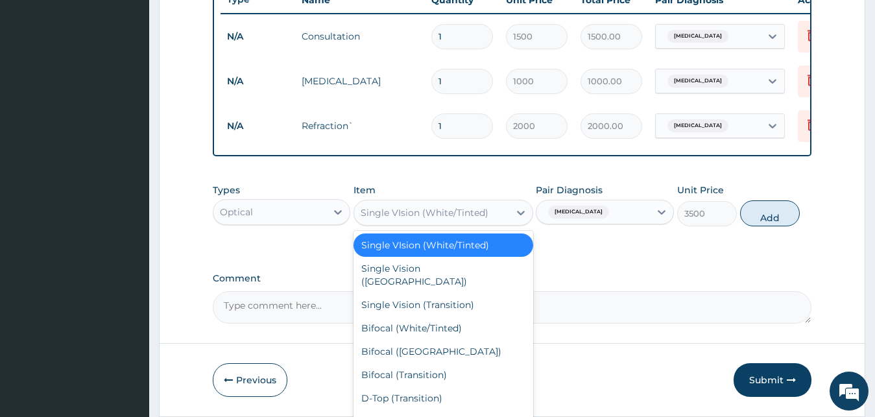
click at [423, 278] on div "Single Vision ([GEOGRAPHIC_DATA])" at bounding box center [443, 275] width 180 height 36
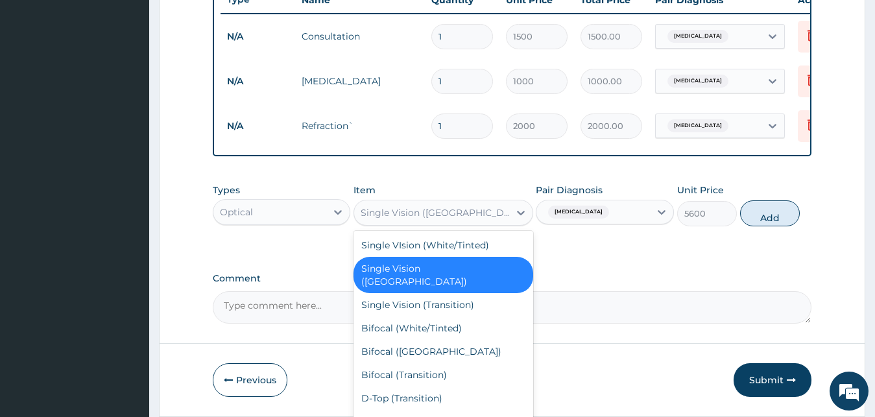
click at [420, 302] on div "Single Vision (Transition)" at bounding box center [443, 304] width 180 height 23
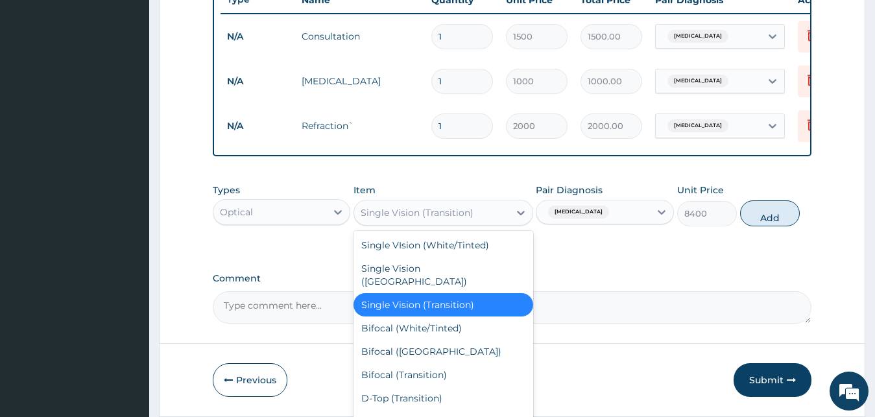
click at [428, 323] on div "Bifocal (White/Tinted)" at bounding box center [443, 327] width 180 height 23
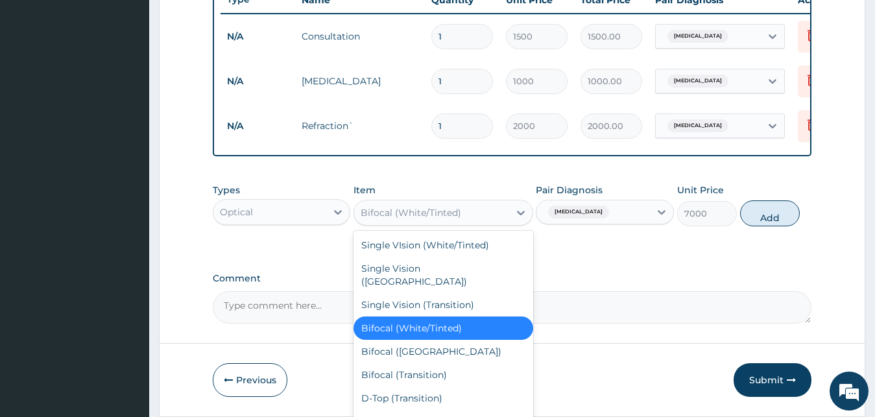
click at [399, 346] on div "Bifocal (AR)" at bounding box center [443, 351] width 180 height 23
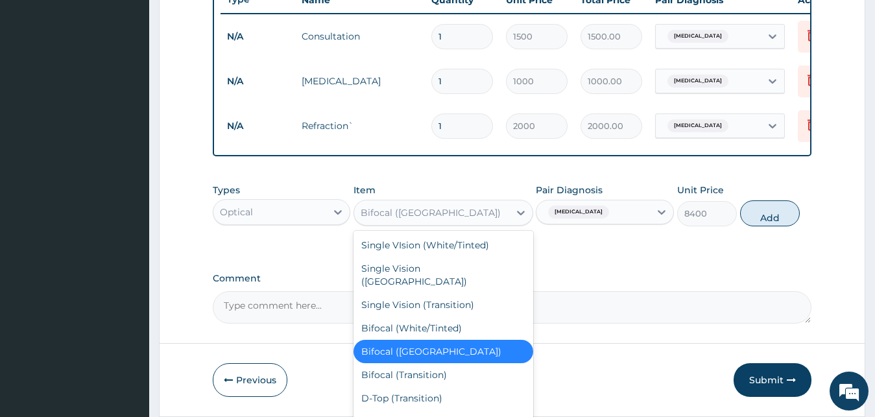
scroll to position [137, 0]
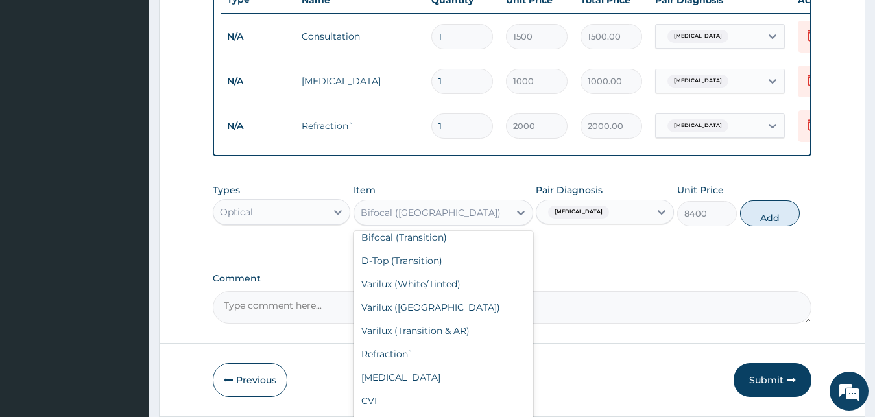
click at [450, 270] on div "D-Top (Transition)" at bounding box center [443, 260] width 180 height 23
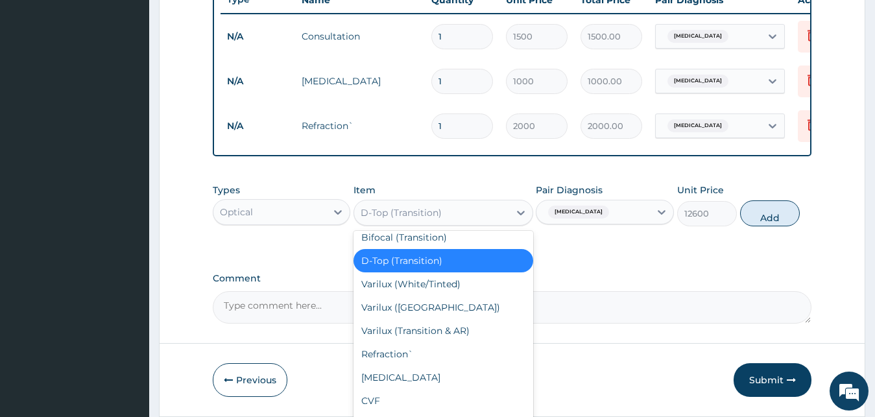
scroll to position [0, 0]
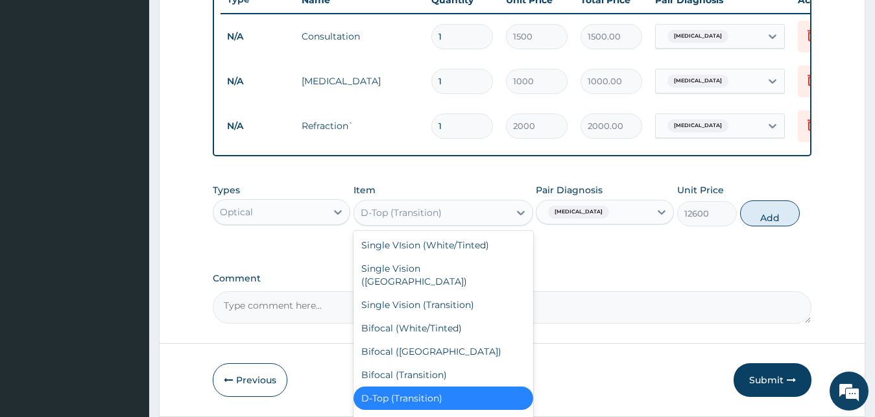
click at [453, 249] on div "Single VIsion (White/Tinted)" at bounding box center [443, 244] width 180 height 23
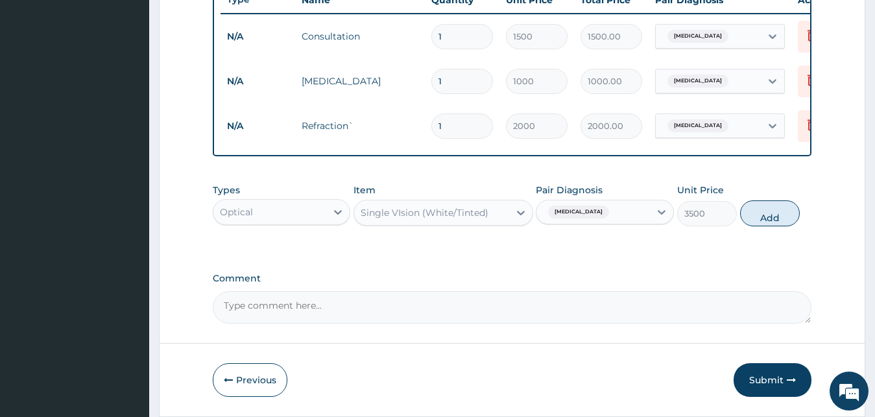
click at [461, 233] on div "Types Optical Item option Single VIsion (White/Tinted), selected. Select is foc…" at bounding box center [512, 205] width 599 height 56
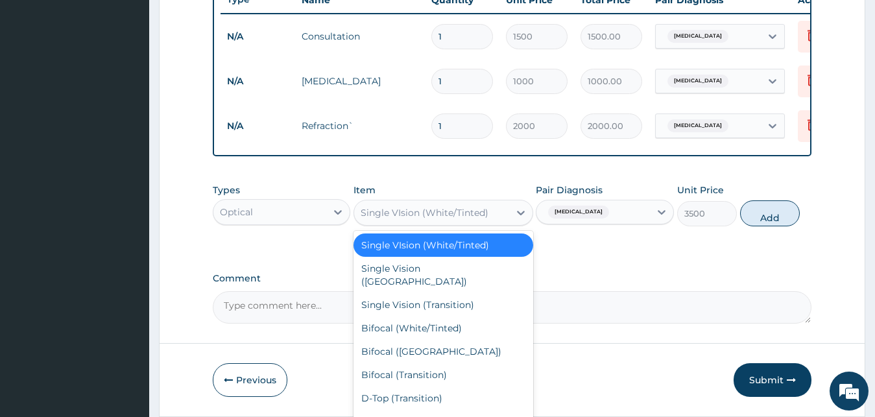
click at [421, 290] on div "Single Vision ([GEOGRAPHIC_DATA])" at bounding box center [443, 275] width 180 height 36
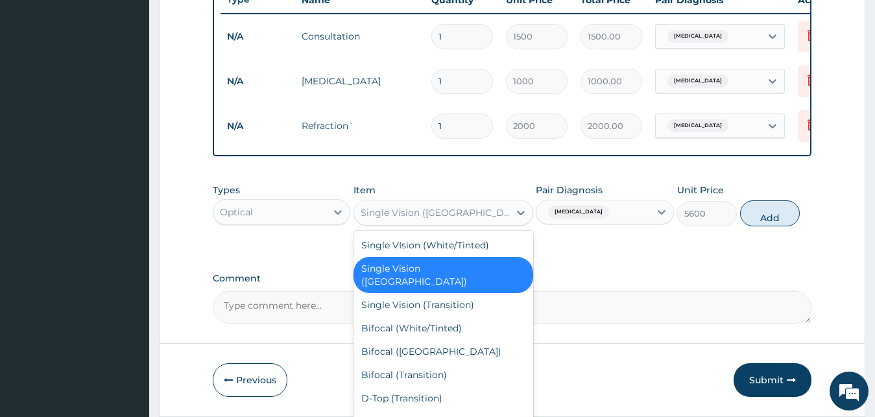
click at [396, 257] on div "Single VIsion (White/Tinted)" at bounding box center [443, 244] width 180 height 23
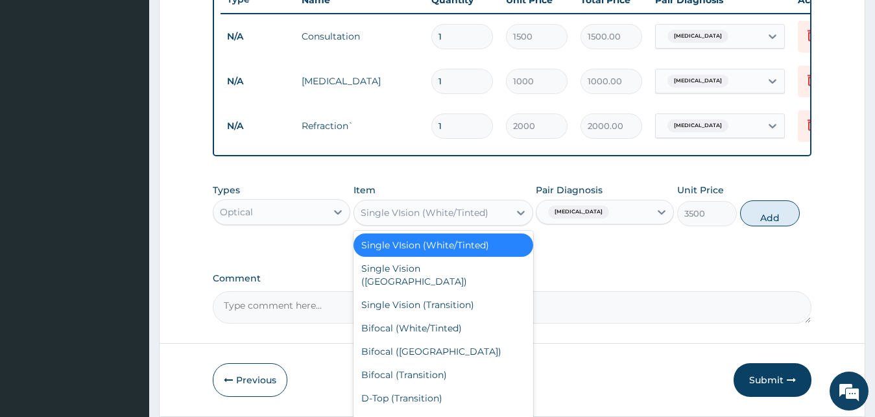
click at [404, 282] on div "Single Vision ([GEOGRAPHIC_DATA])" at bounding box center [443, 275] width 180 height 36
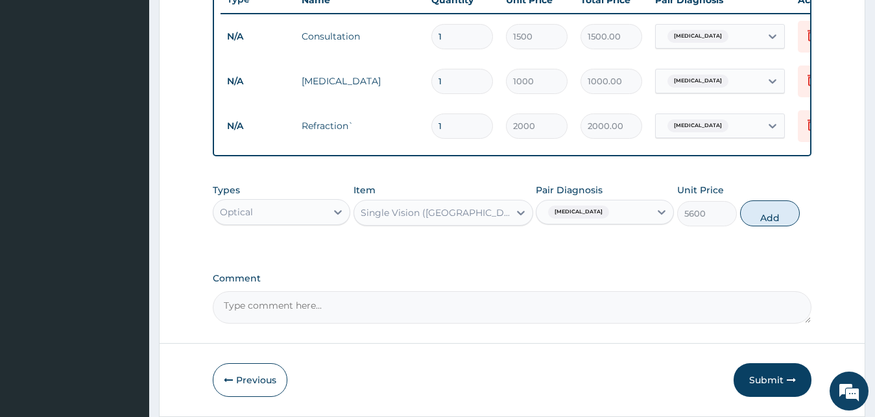
click at [384, 233] on div "Types Optical Item option Single Vision (AR), selected. Select is focused ,type…" at bounding box center [512, 205] width 599 height 56
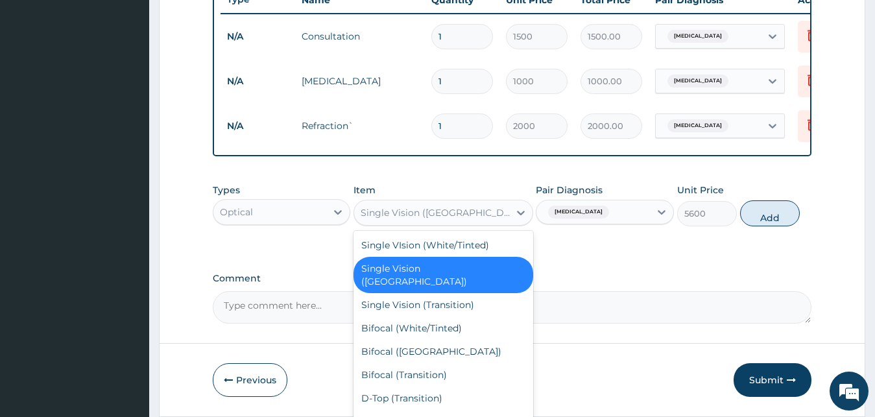
click at [385, 305] on div "Single Vision (Transition)" at bounding box center [443, 304] width 180 height 23
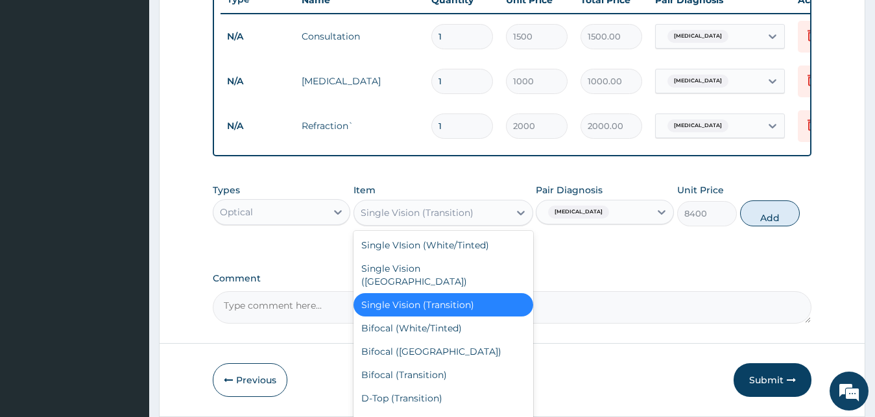
click at [397, 329] on div "Bifocal (White/Tinted)" at bounding box center [443, 327] width 180 height 23
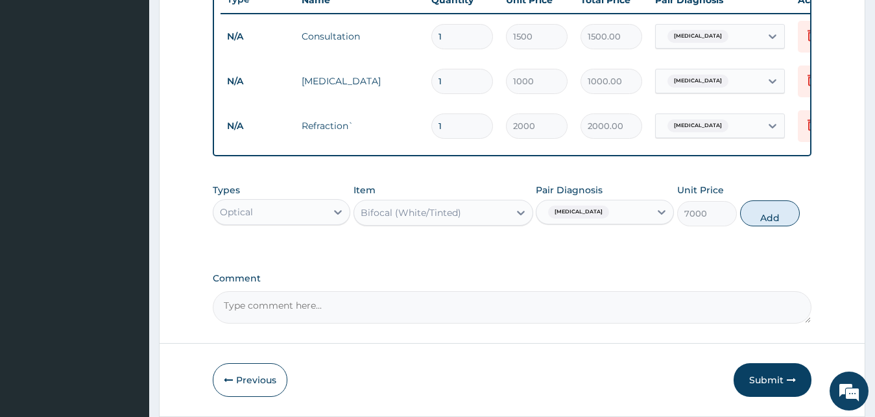
click at [374, 233] on div "Types Optical Item option Bifocal (White/Tinted), selected. Select is focused ,…" at bounding box center [512, 205] width 599 height 56
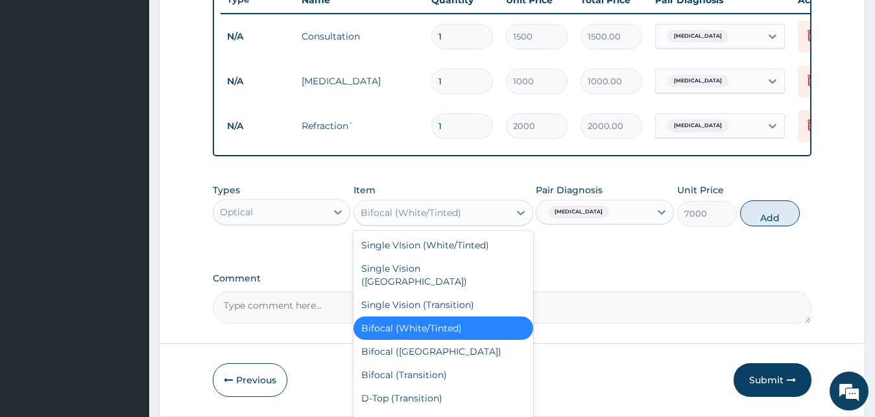
click at [398, 351] on div "Bifocal (AR)" at bounding box center [443, 351] width 180 height 23
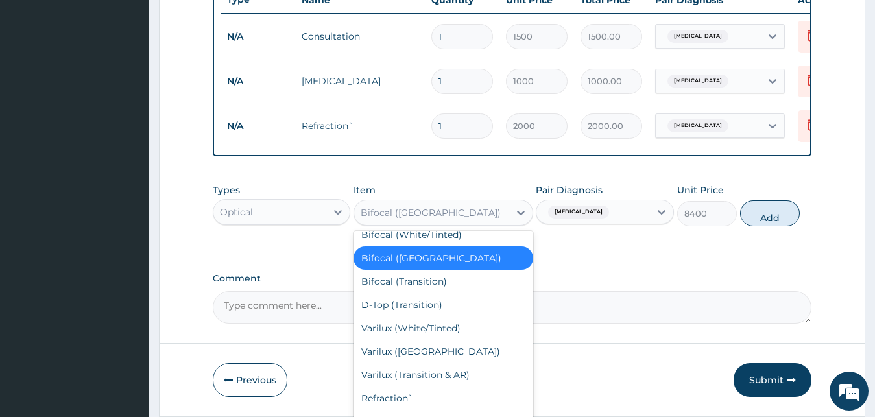
scroll to position [92, 0]
click at [387, 302] on div "D-Top (Transition)" at bounding box center [443, 305] width 180 height 23
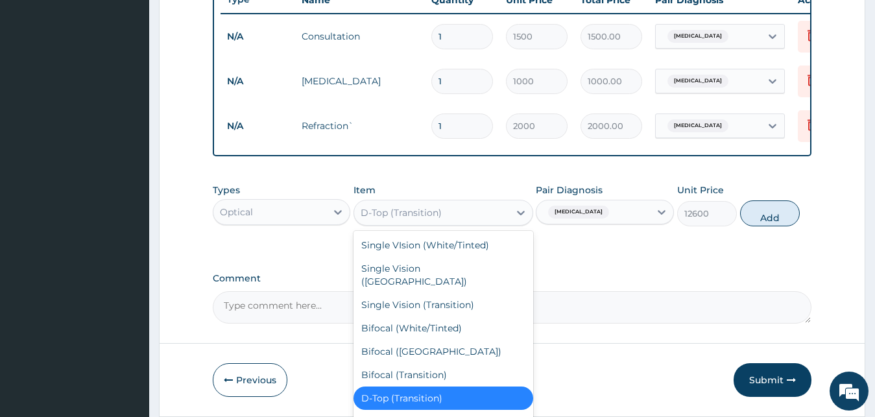
click at [394, 319] on div "Bifocal (White/Tinted)" at bounding box center [443, 327] width 180 height 23
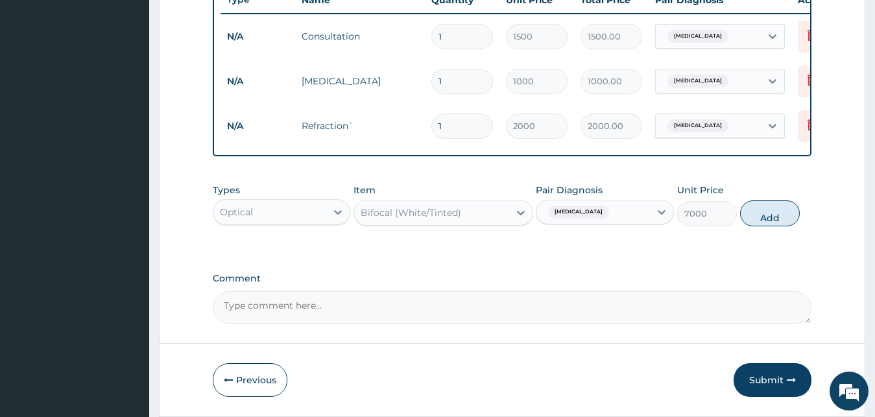
click at [398, 233] on div "Types Optical Item option Bifocal (White/Tinted), selected. Select is focused ,…" at bounding box center [512, 205] width 599 height 56
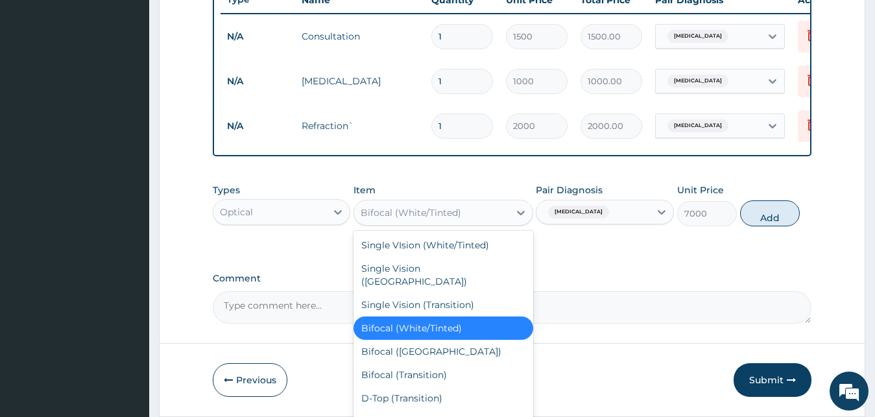
click at [604, 284] on label "Comment" at bounding box center [512, 278] width 599 height 11
click at [604, 291] on textarea "Comment" at bounding box center [512, 307] width 599 height 32
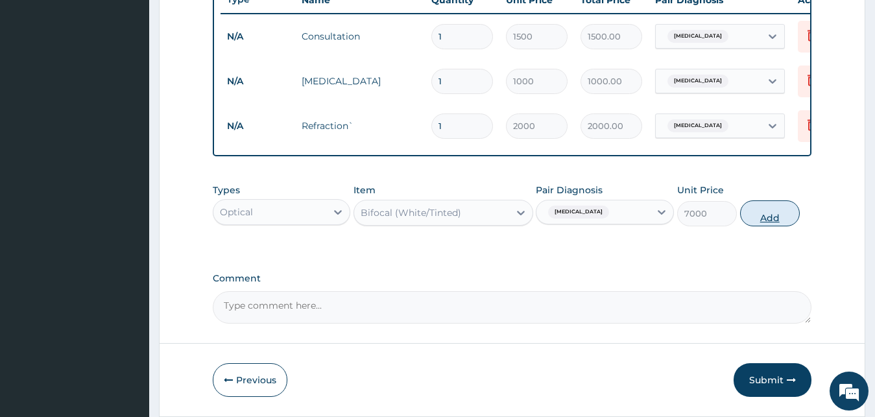
click at [763, 223] on button "Add" at bounding box center [770, 213] width 60 height 26
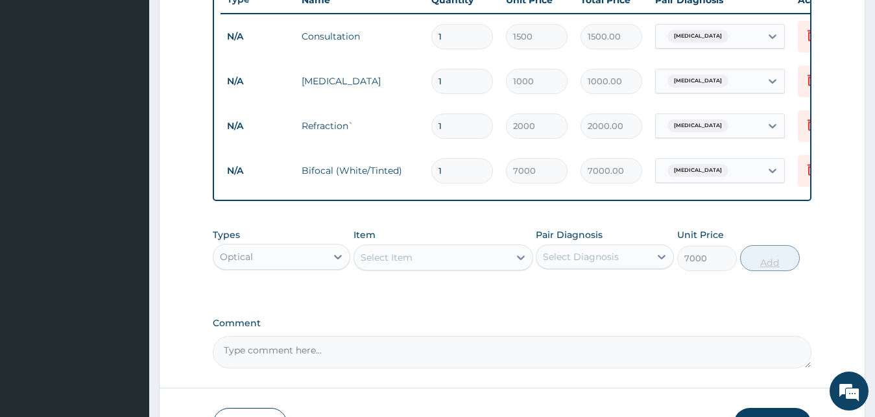
type input "0"
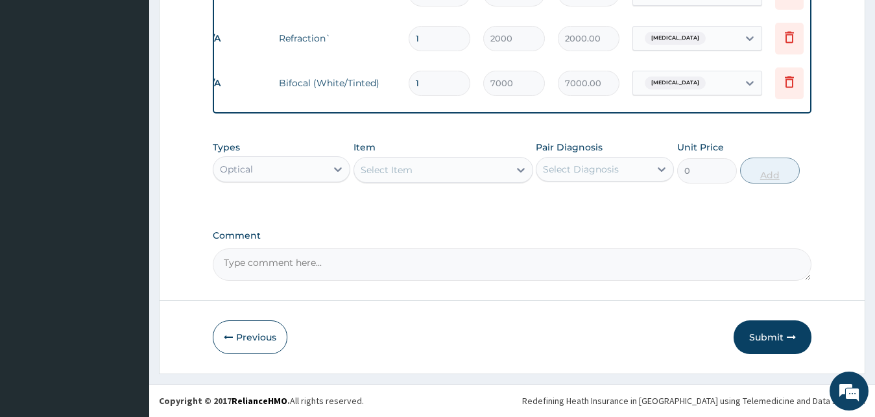
scroll to position [0, 0]
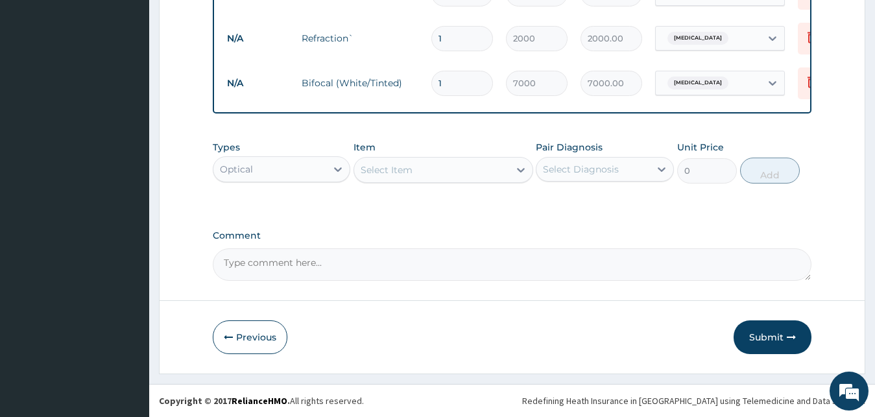
click at [464, 73] on input "1" at bounding box center [462, 83] width 62 height 25
type input "0.00"
type input "5"
type input "35000.00"
type input "5"
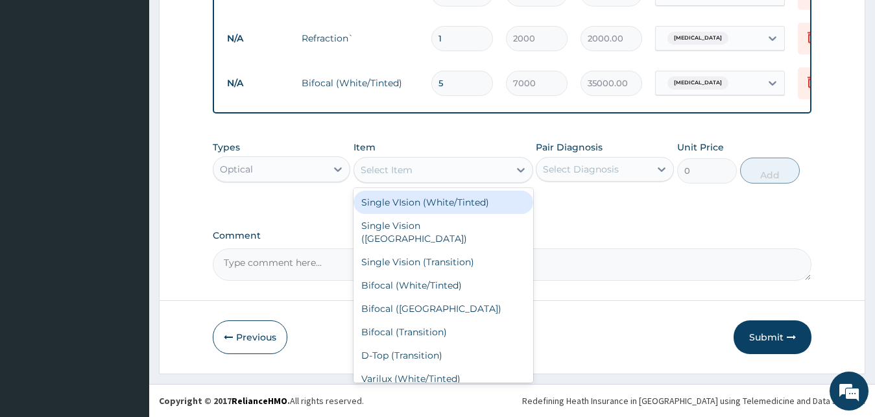
click at [460, 200] on div "Single VIsion (White/Tinted)" at bounding box center [443, 202] width 180 height 23
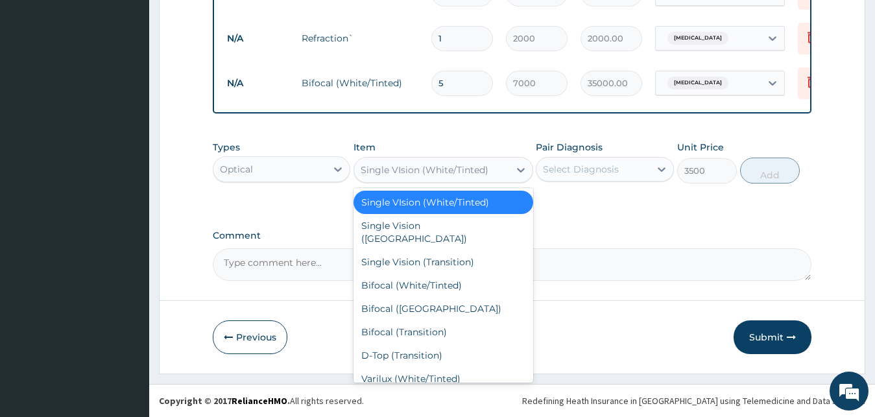
click at [433, 213] on div "Single VIsion (White/Tinted)" at bounding box center [443, 202] width 180 height 23
click at [422, 228] on div "Single Vision ([GEOGRAPHIC_DATA])" at bounding box center [443, 232] width 180 height 36
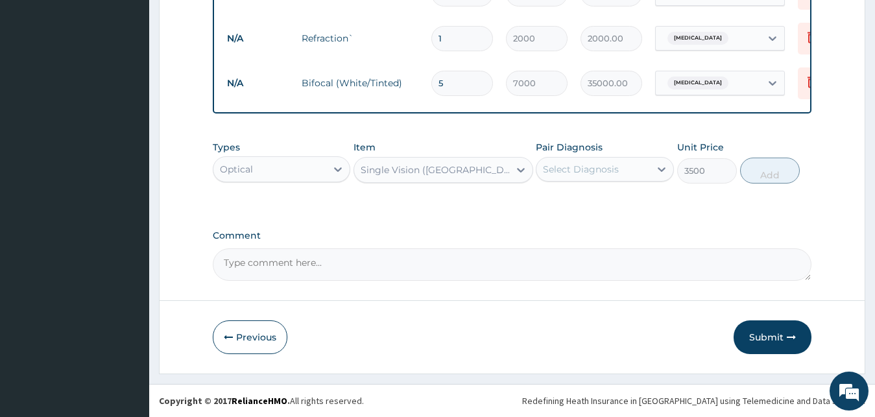
type input "5600"
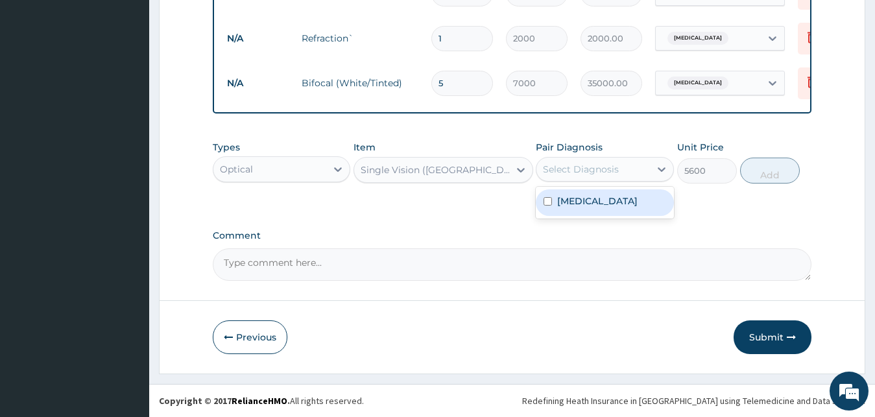
click at [592, 210] on div "[MEDICAL_DATA]" at bounding box center [605, 202] width 138 height 27
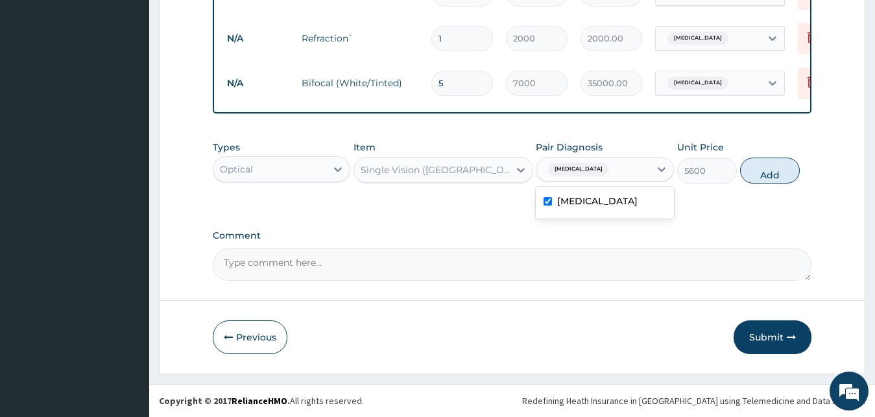
checkbox input "true"
click at [773, 178] on button "Add" at bounding box center [770, 171] width 60 height 26
type input "0"
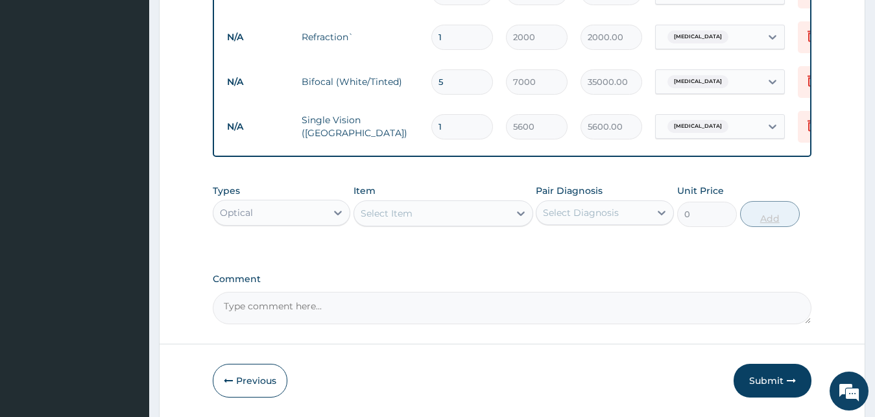
scroll to position [593, 0]
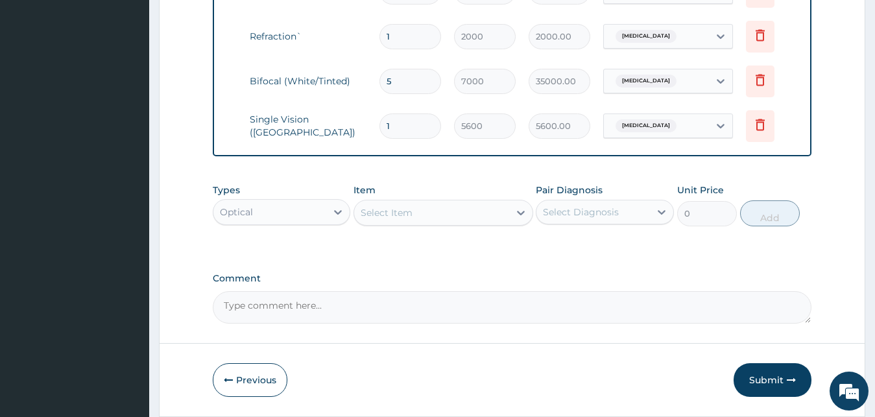
scroll to position [0, 0]
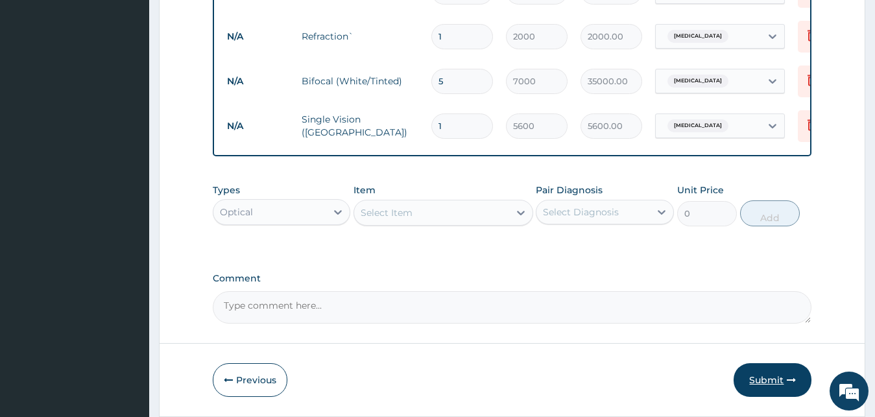
click at [766, 392] on button "Submit" at bounding box center [772, 380] width 78 height 34
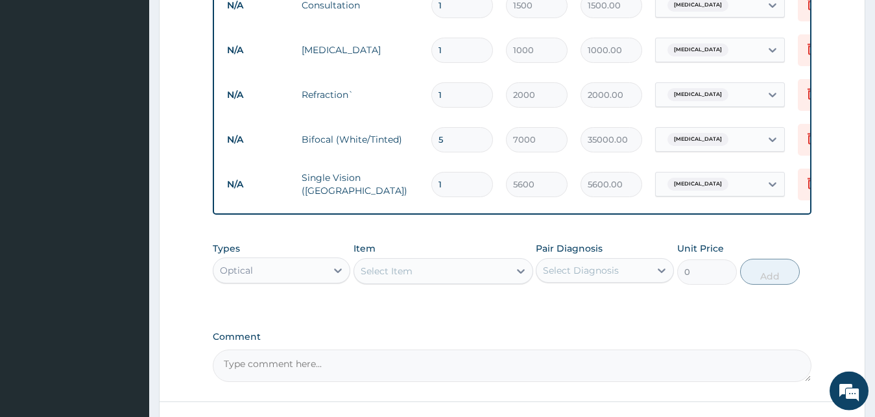
scroll to position [646, 0]
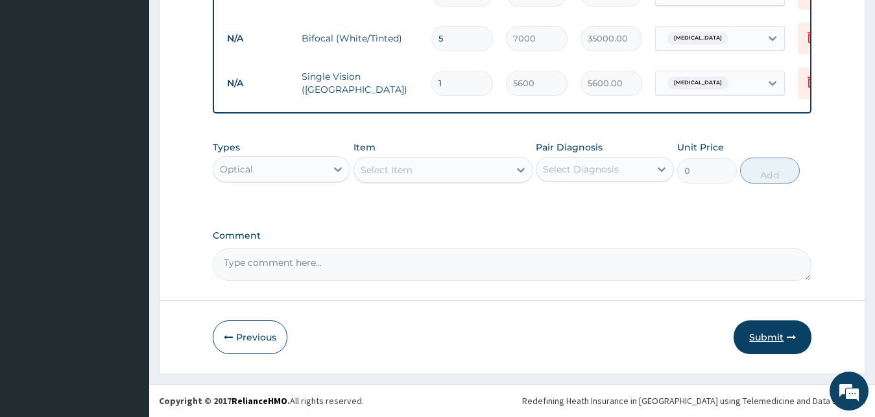
click at [769, 331] on button "Submit" at bounding box center [772, 337] width 78 height 34
click at [687, 335] on div "Previous Submit" at bounding box center [512, 337] width 599 height 34
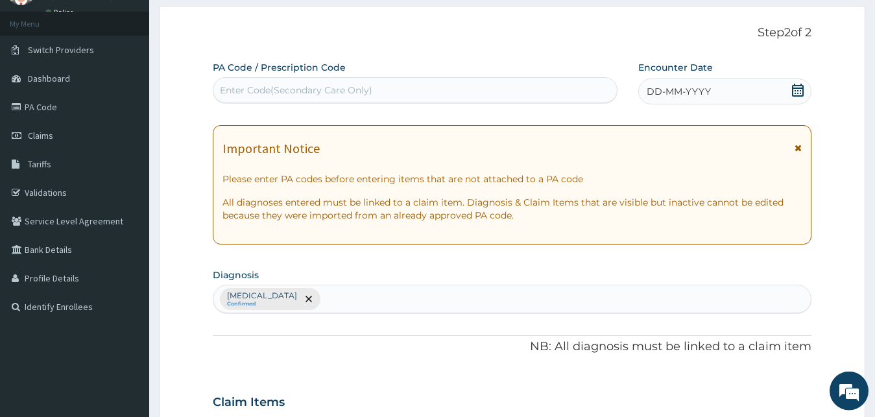
scroll to position [64, 0]
click at [657, 91] on span "DD-MM-YYYY" at bounding box center [678, 90] width 64 height 13
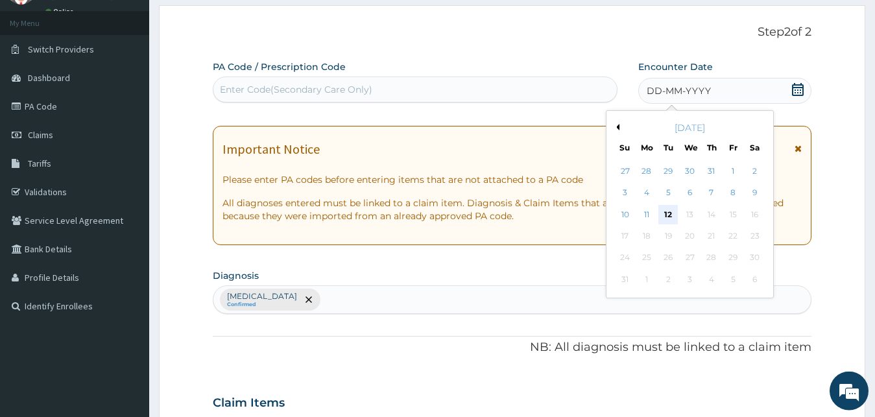
click at [669, 222] on div "12" at bounding box center [667, 214] width 19 height 19
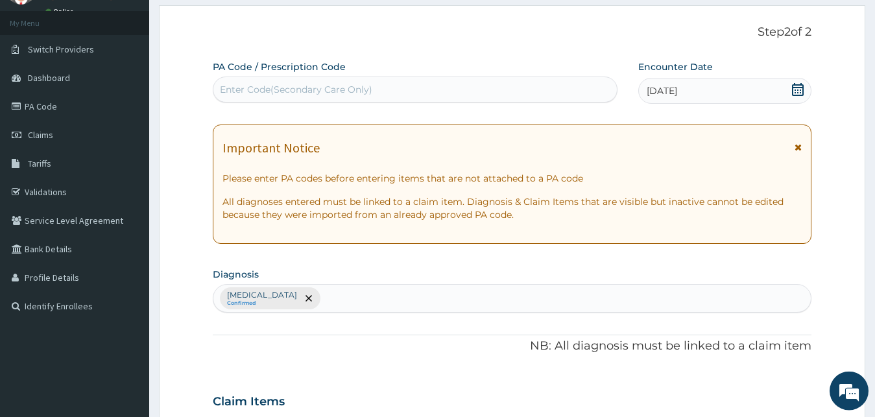
scroll to position [0, 0]
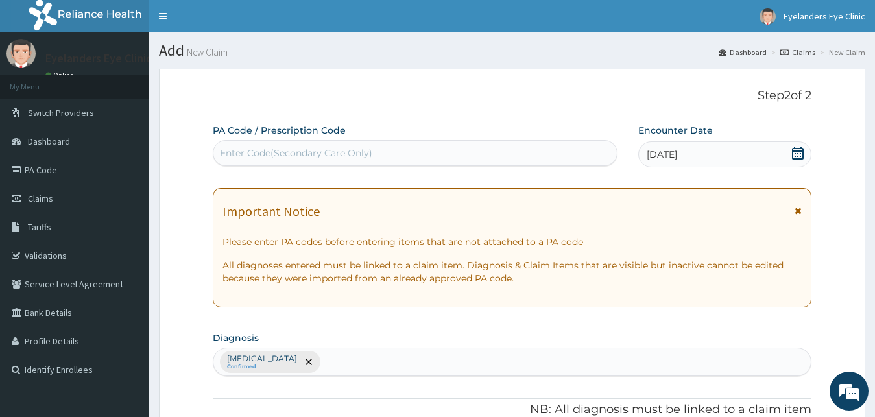
click at [409, 141] on div "Enter Code(Secondary Care Only)" at bounding box center [415, 153] width 405 height 26
paste input "PA/E710EB"
type input "PA/E710EB"
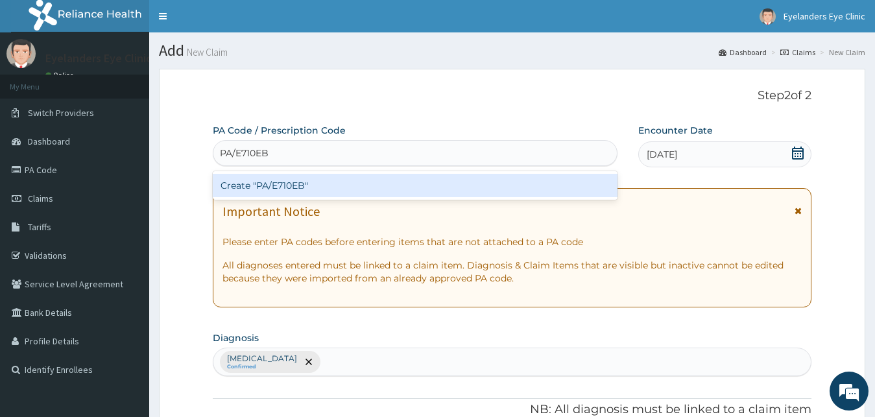
click at [309, 189] on div "Create "PA/E710EB"" at bounding box center [415, 185] width 405 height 23
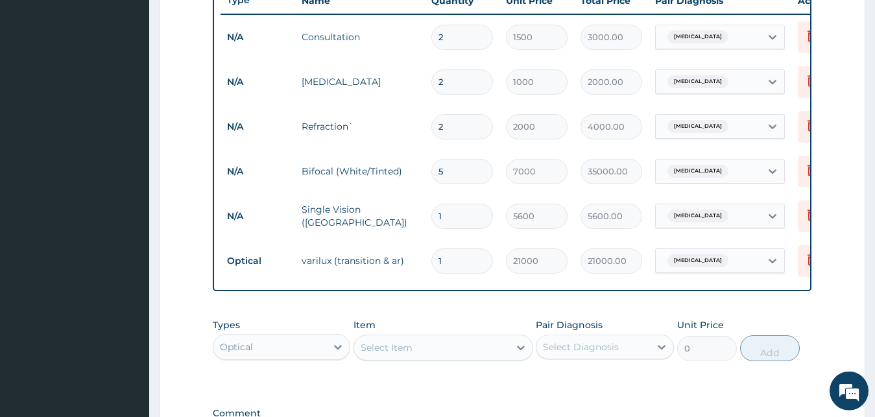
scroll to position [0, 53]
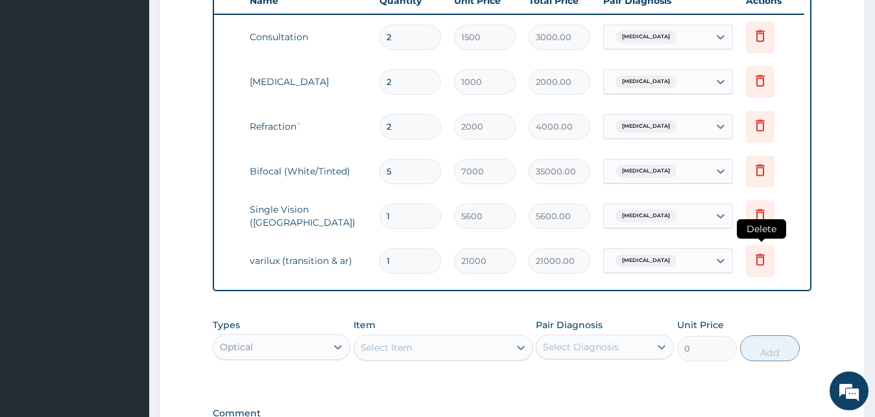
click at [773, 258] on icon at bounding box center [760, 261] width 29 height 32
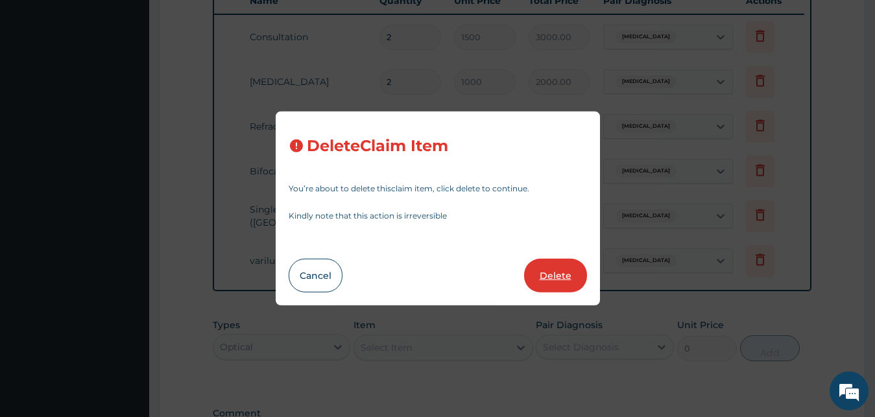
click at [560, 269] on button "Delete" at bounding box center [555, 276] width 63 height 34
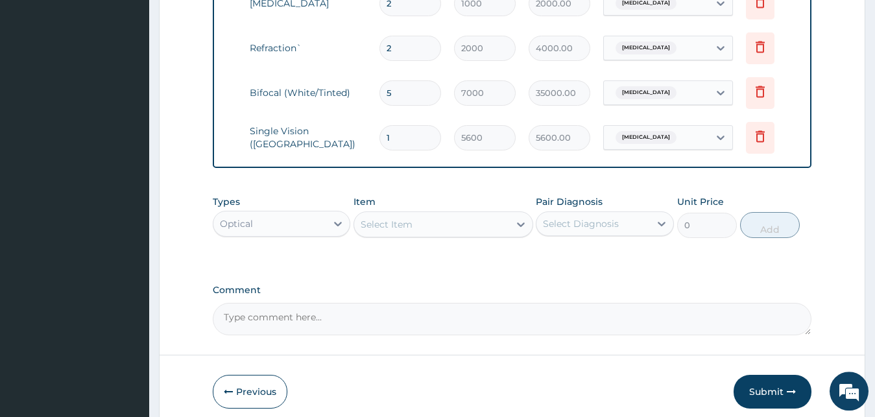
scroll to position [646, 0]
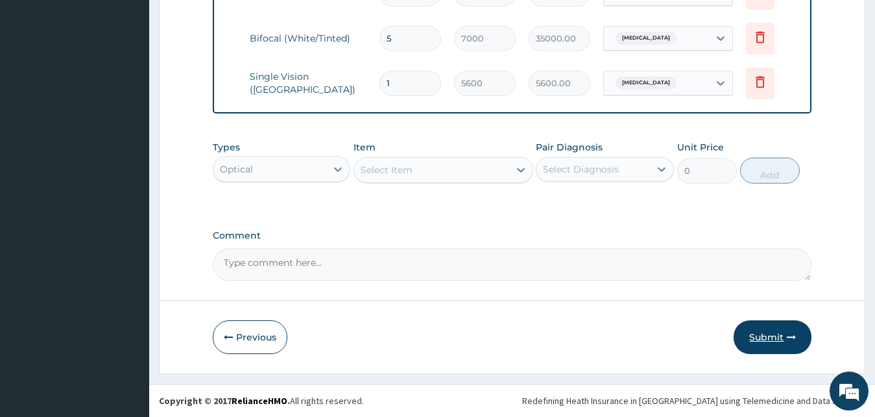
click at [768, 337] on button "Submit" at bounding box center [772, 337] width 78 height 34
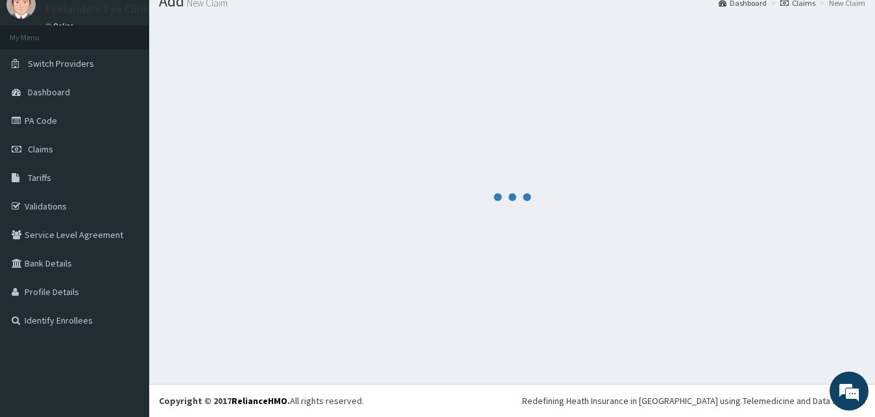
scroll to position [49, 0]
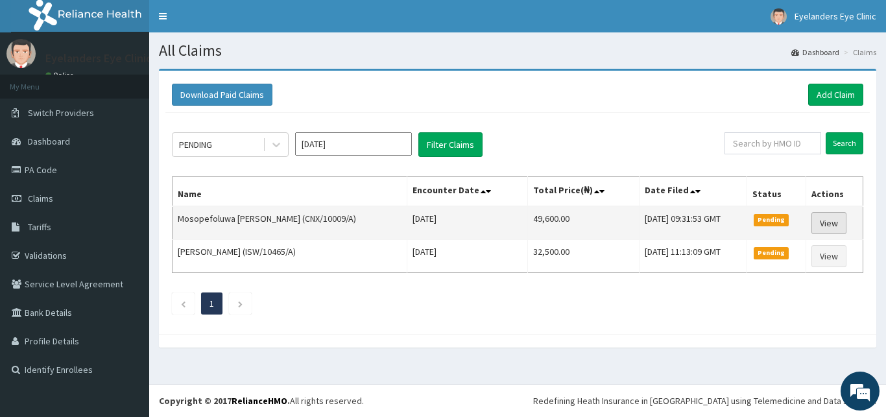
click at [835, 223] on link "View" at bounding box center [828, 223] width 35 height 22
